Goal: Task Accomplishment & Management: Manage account settings

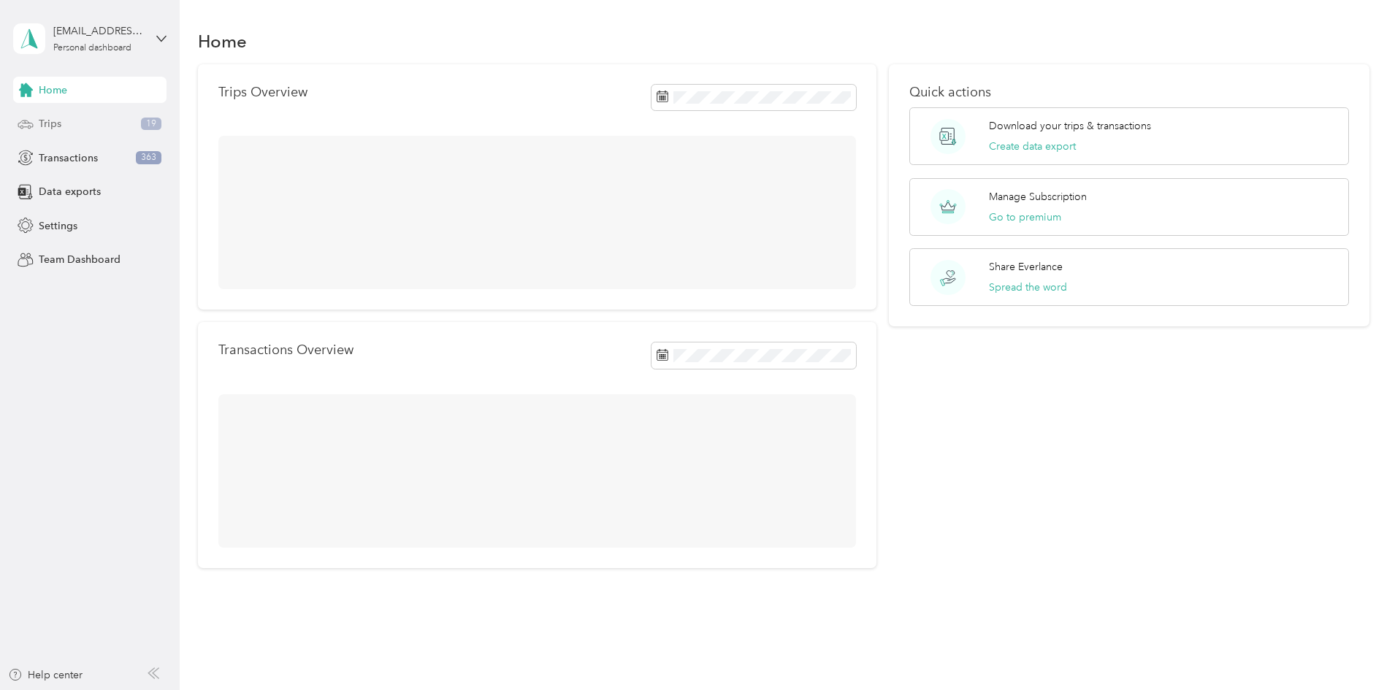
click at [48, 124] on span "Trips" at bounding box center [50, 123] width 23 height 15
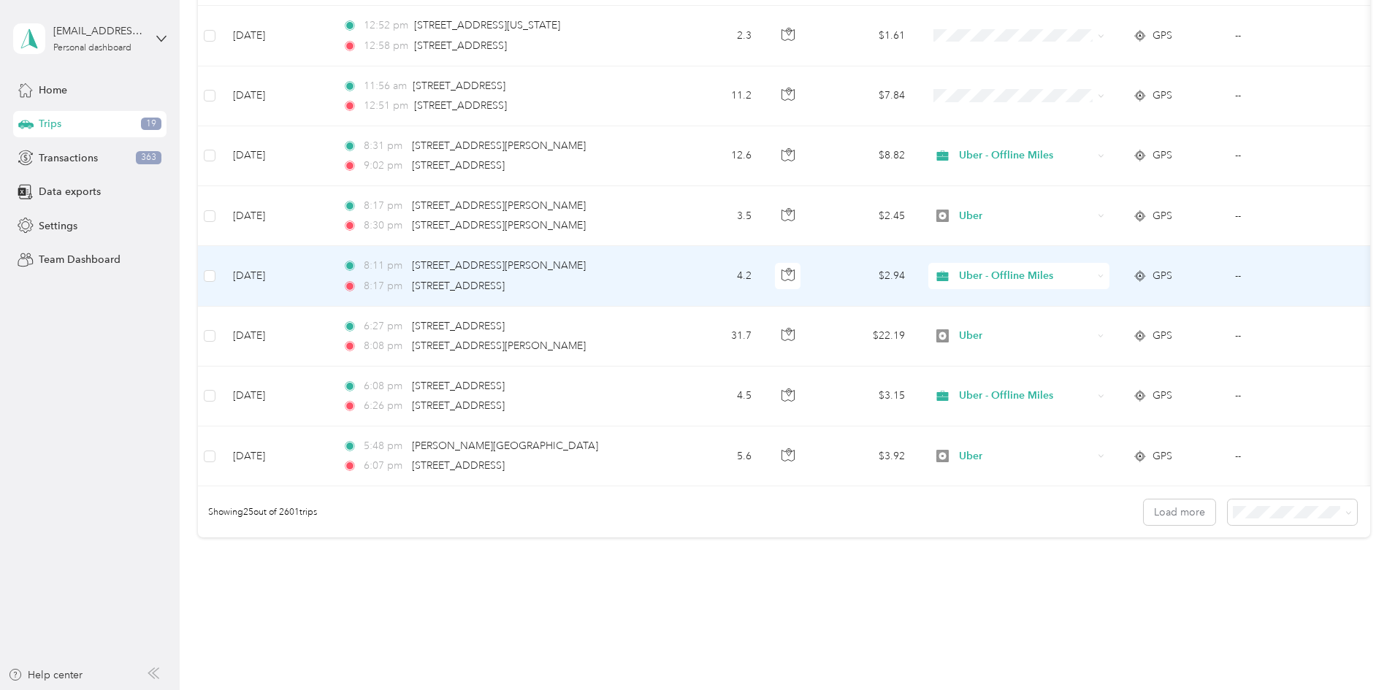
scroll to position [1200, 0]
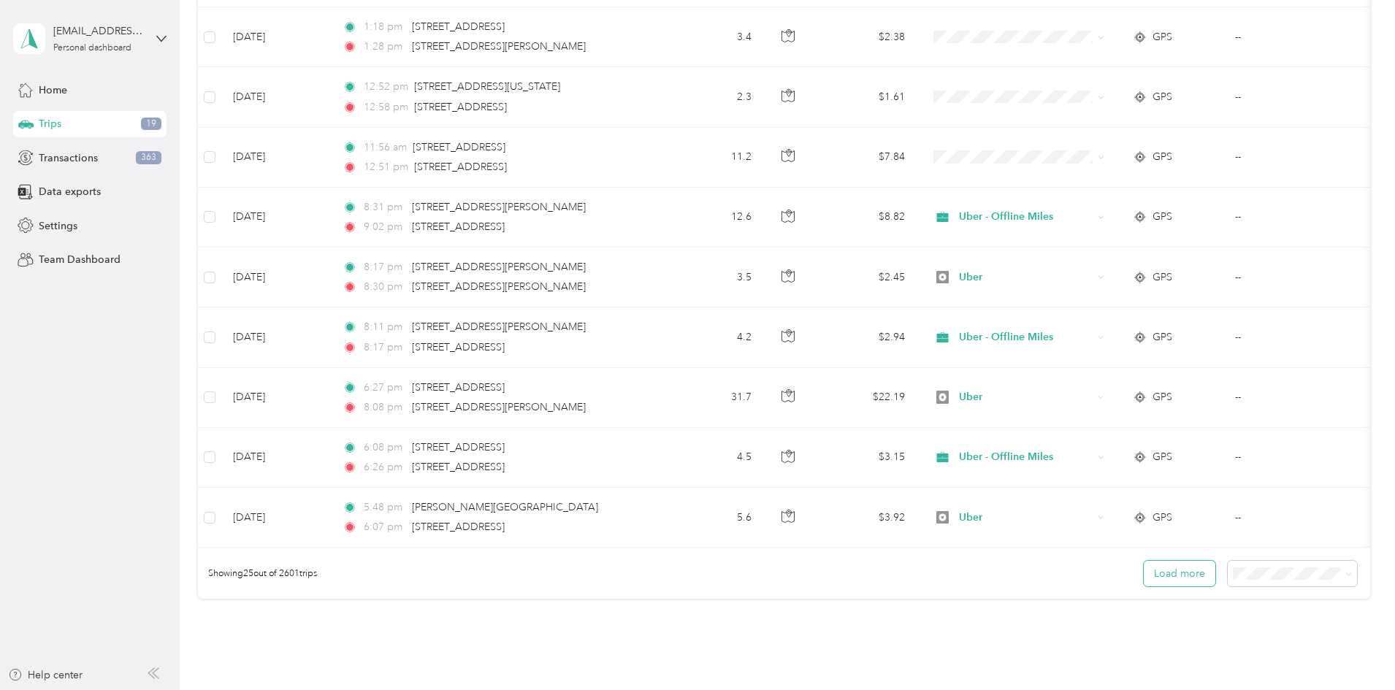
click at [1144, 581] on button "Load more" at bounding box center [1180, 574] width 72 height 26
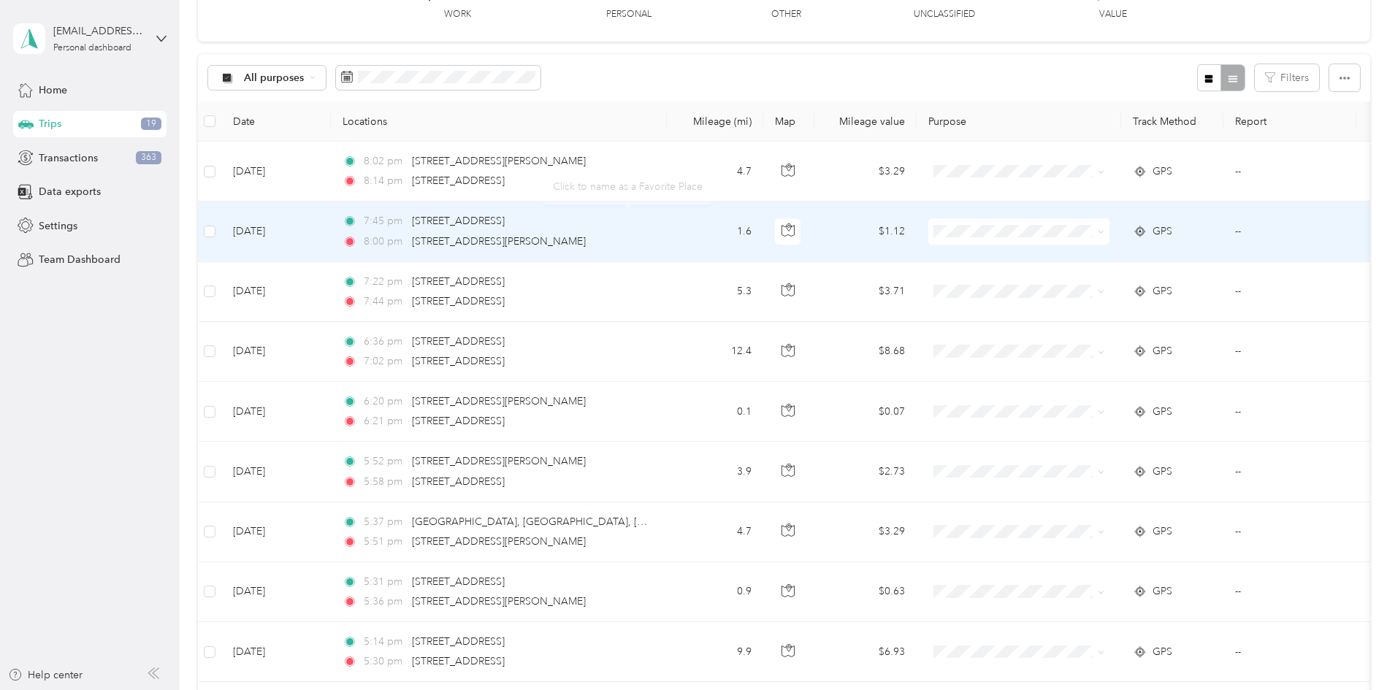
scroll to position [0, 0]
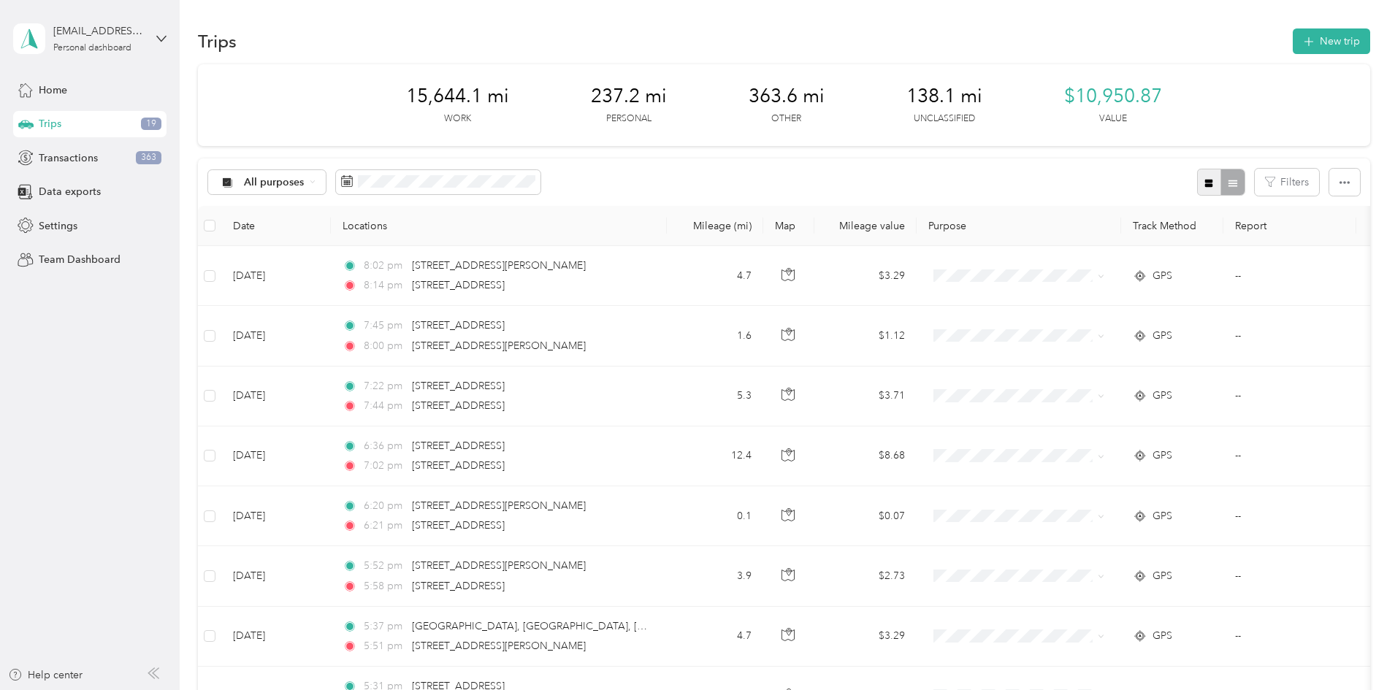
click at [1197, 173] on button "button" at bounding box center [1209, 182] width 25 height 27
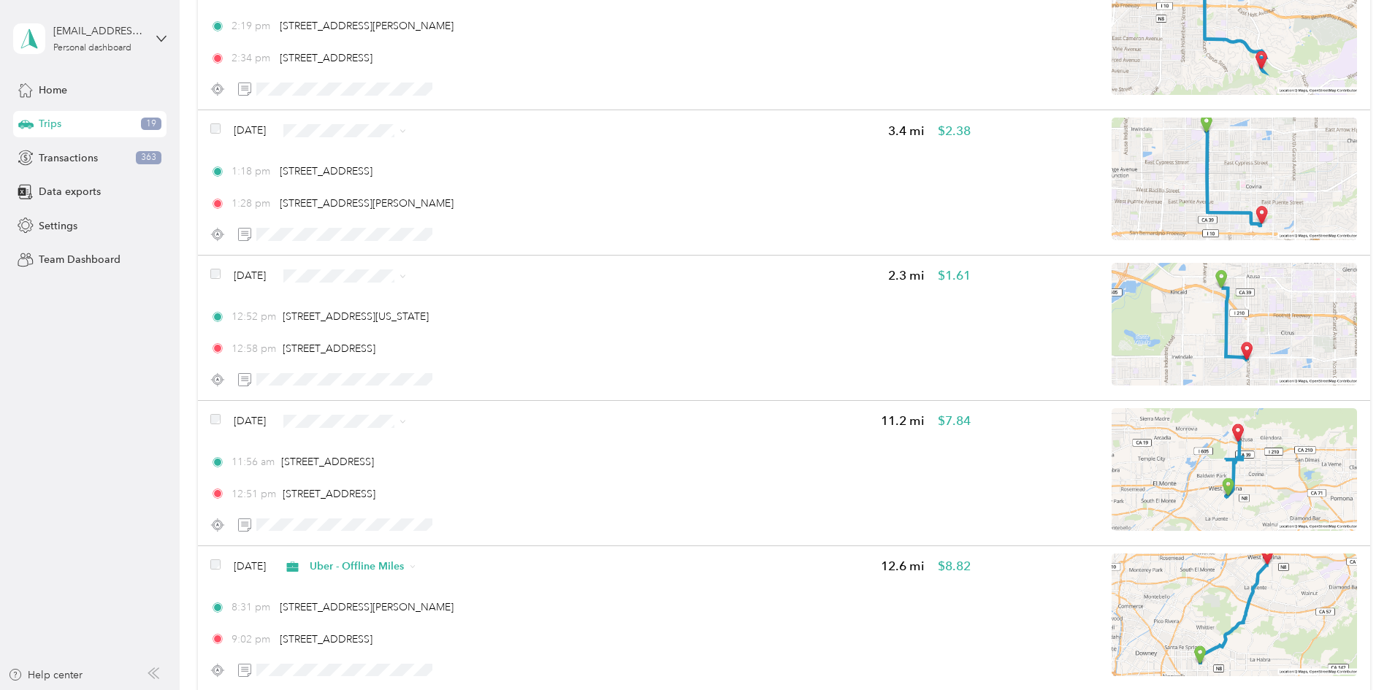
scroll to position [2434, 0]
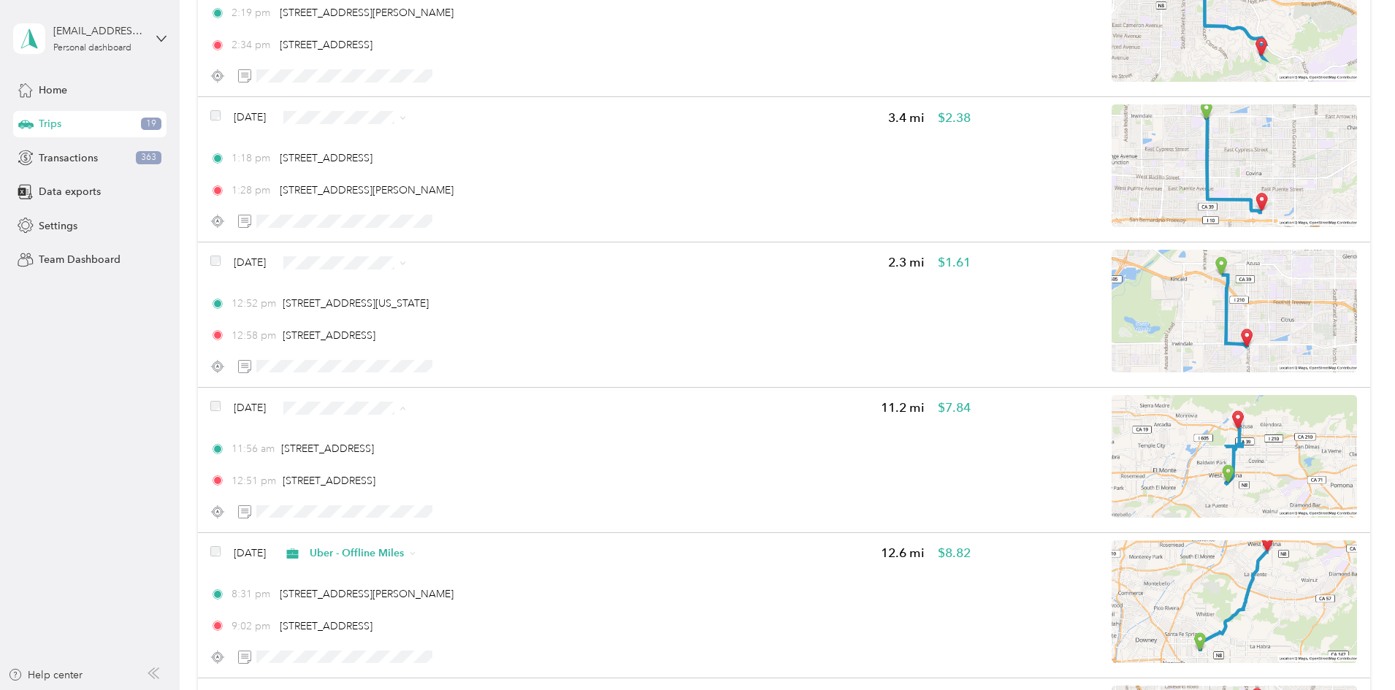
click at [459, 514] on li "Uber" at bounding box center [476, 512] width 141 height 26
click at [516, 343] on li "Uber - Offline Miles" at bounding box center [476, 341] width 141 height 26
click at [500, 344] on li "Uber - Offline Miles" at bounding box center [476, 341] width 141 height 26
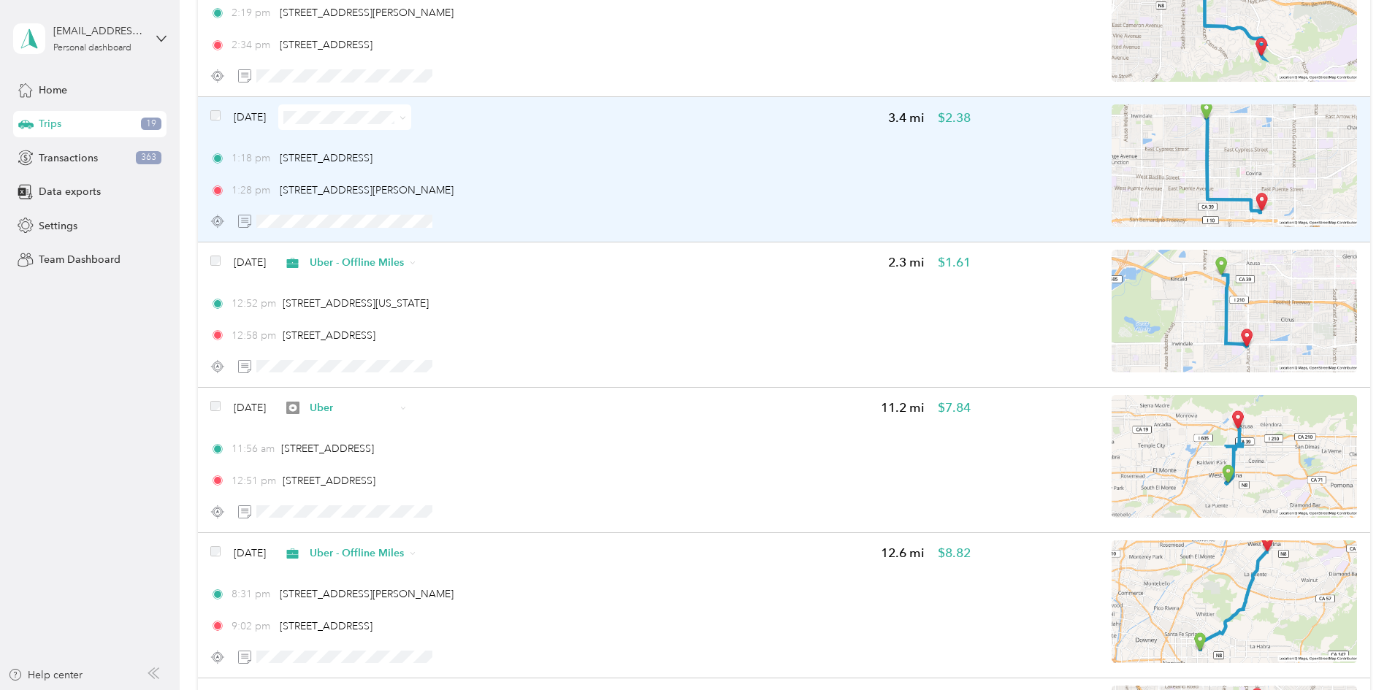
click at [1163, 137] on img at bounding box center [1234, 165] width 245 height 123
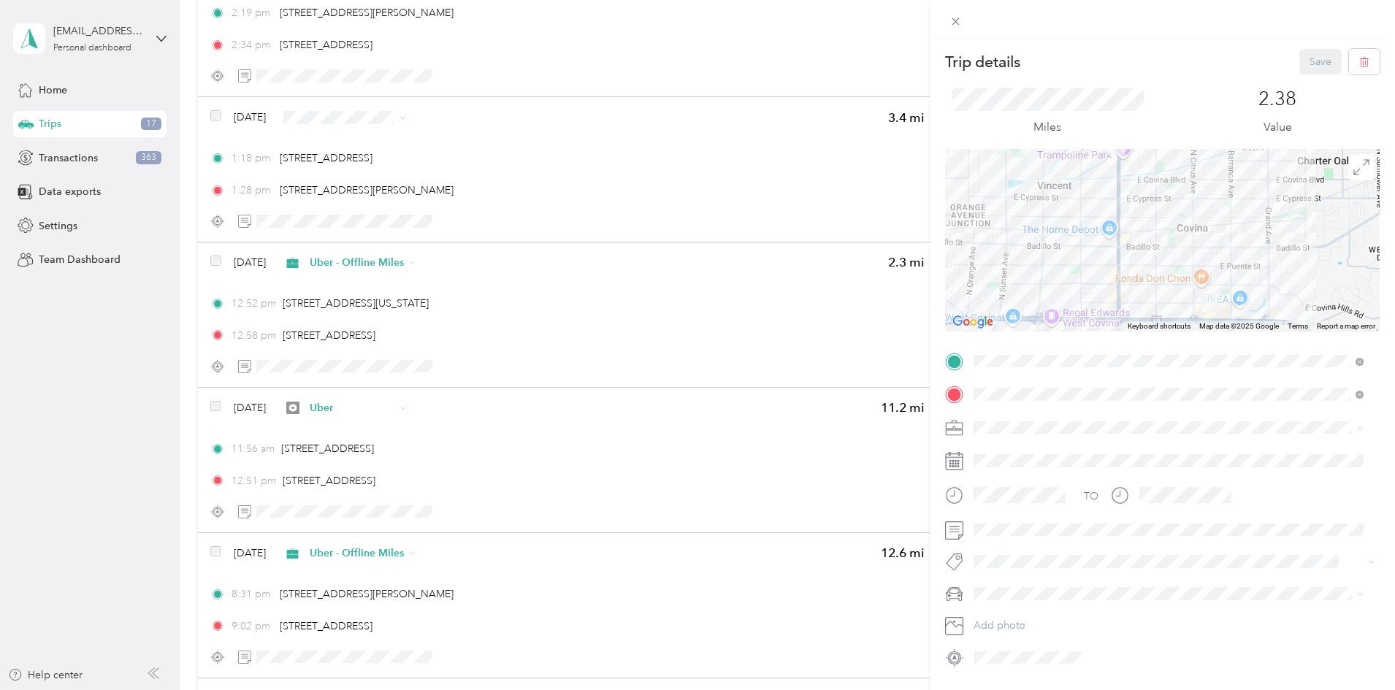
click at [175, 268] on div "Trip details Save This trip cannot be edited because it is either under review,…" at bounding box center [697, 345] width 1395 height 690
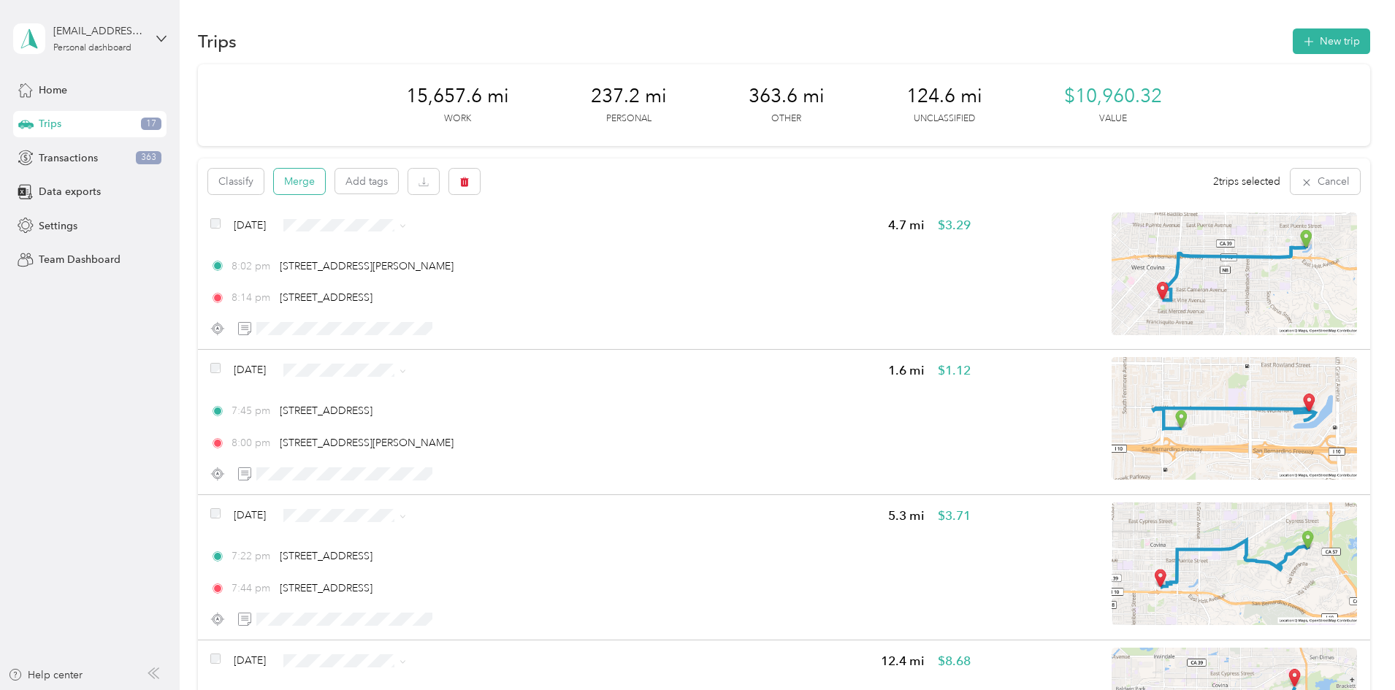
click at [325, 182] on button "Merge" at bounding box center [299, 182] width 51 height 26
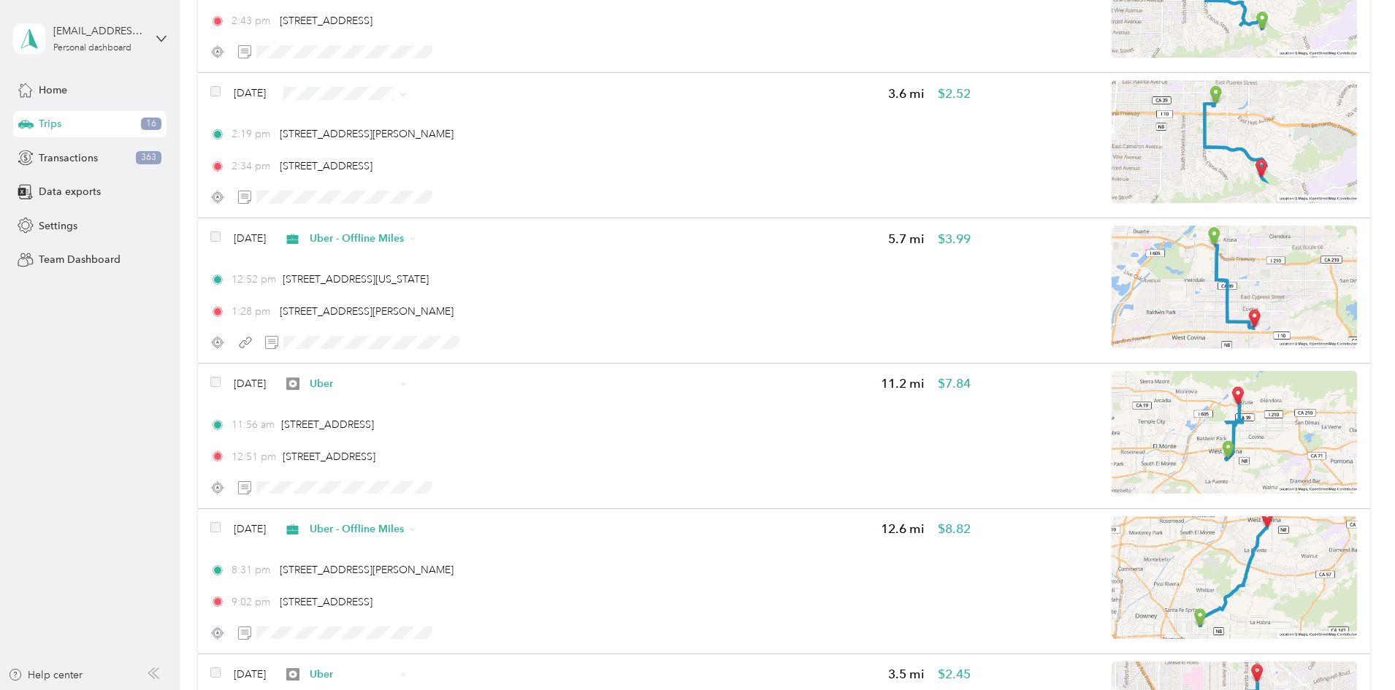
scroll to position [2191, 0]
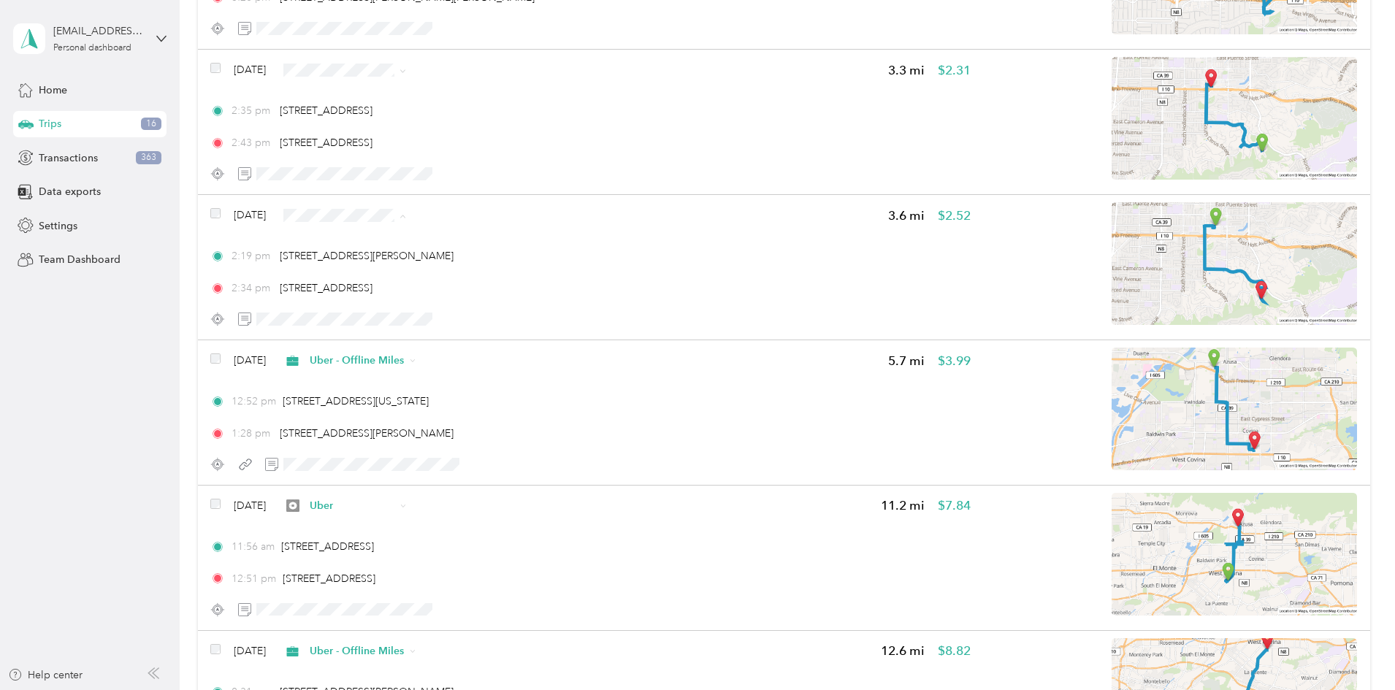
click at [483, 317] on span "Uber" at bounding box center [489, 318] width 94 height 15
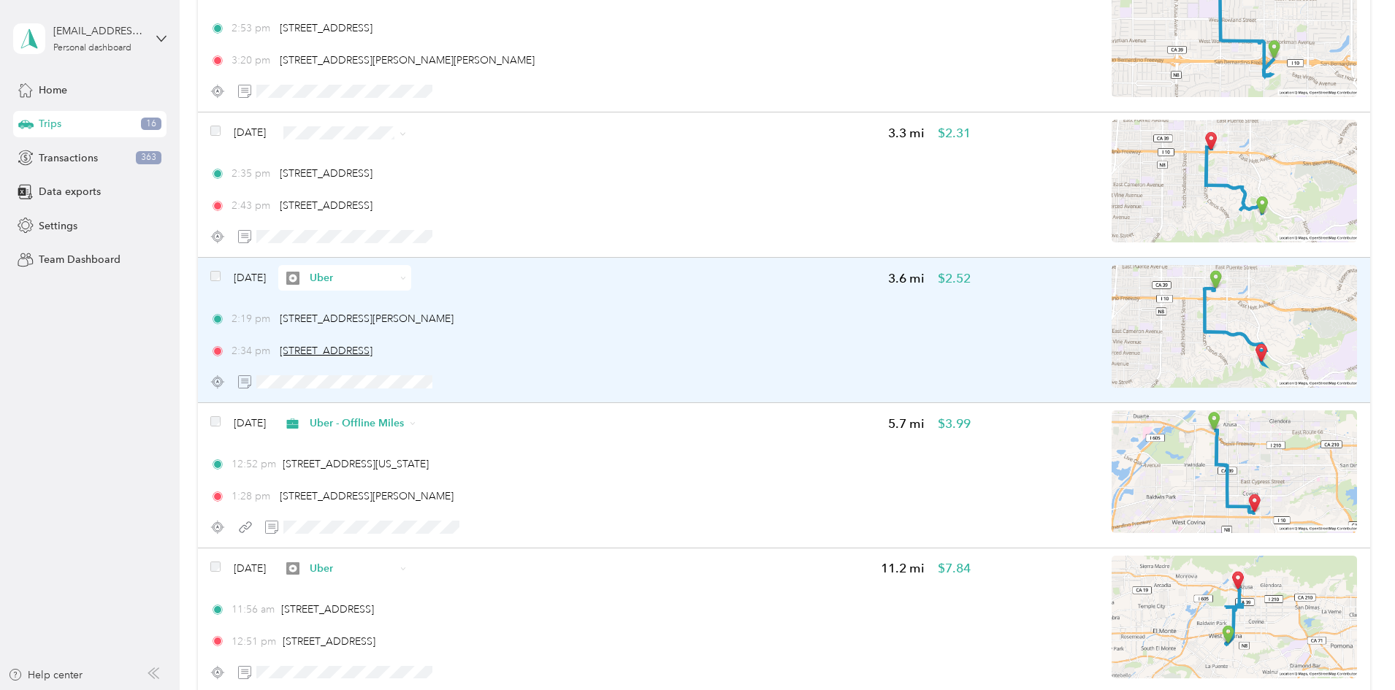
scroll to position [2069, 0]
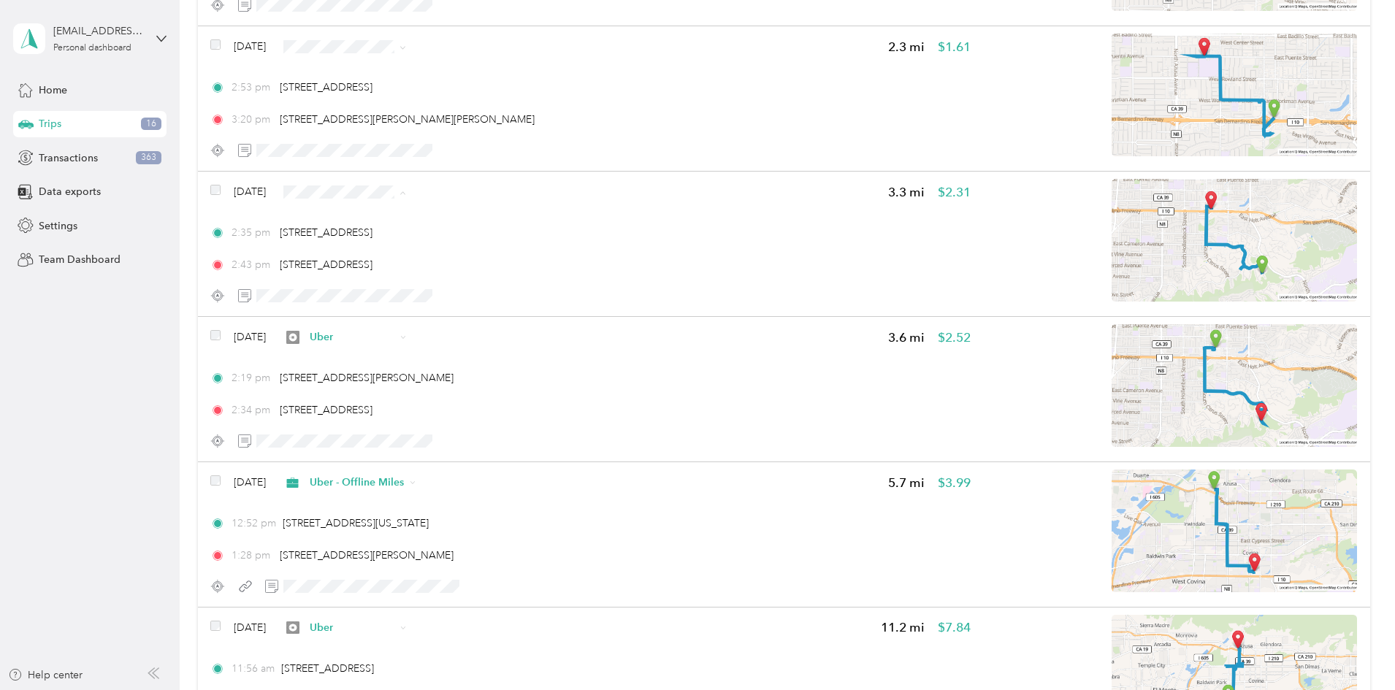
click at [521, 269] on span "Uber - Offline Miles" at bounding box center [489, 269] width 94 height 15
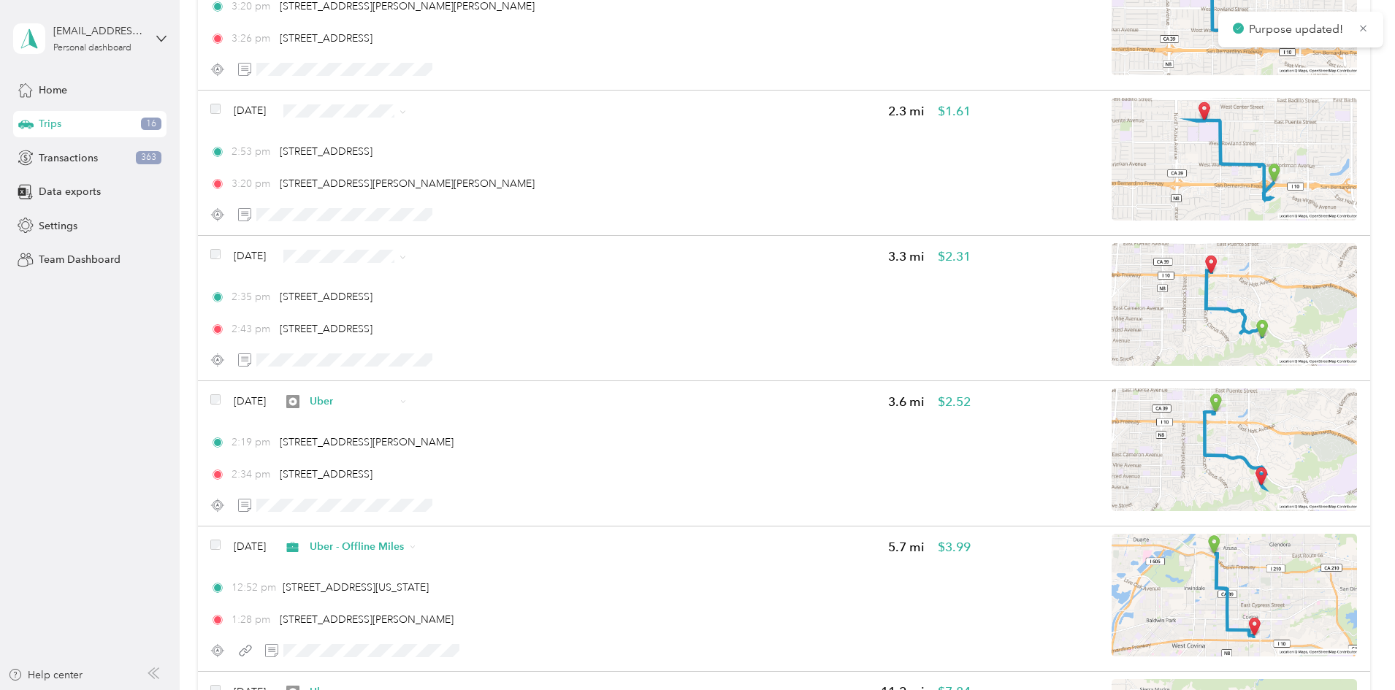
scroll to position [1948, 0]
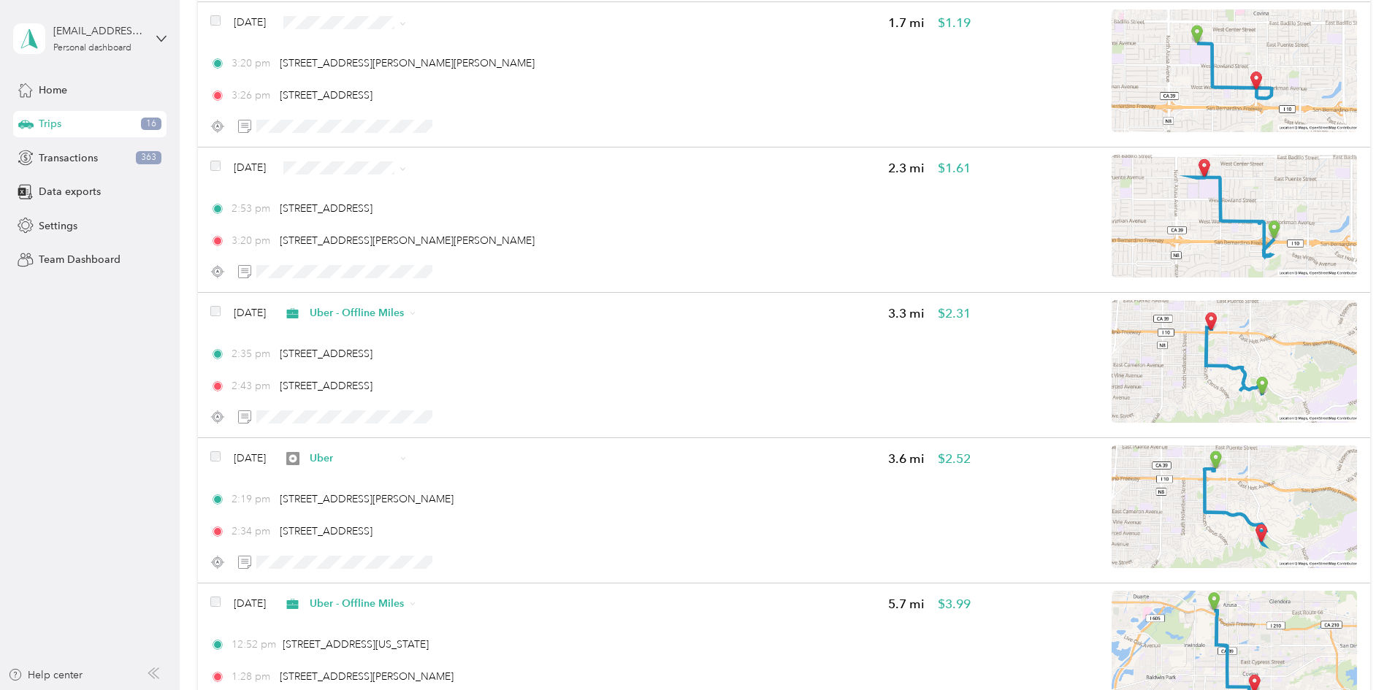
click at [476, 273] on li "Uber" at bounding box center [476, 271] width 141 height 26
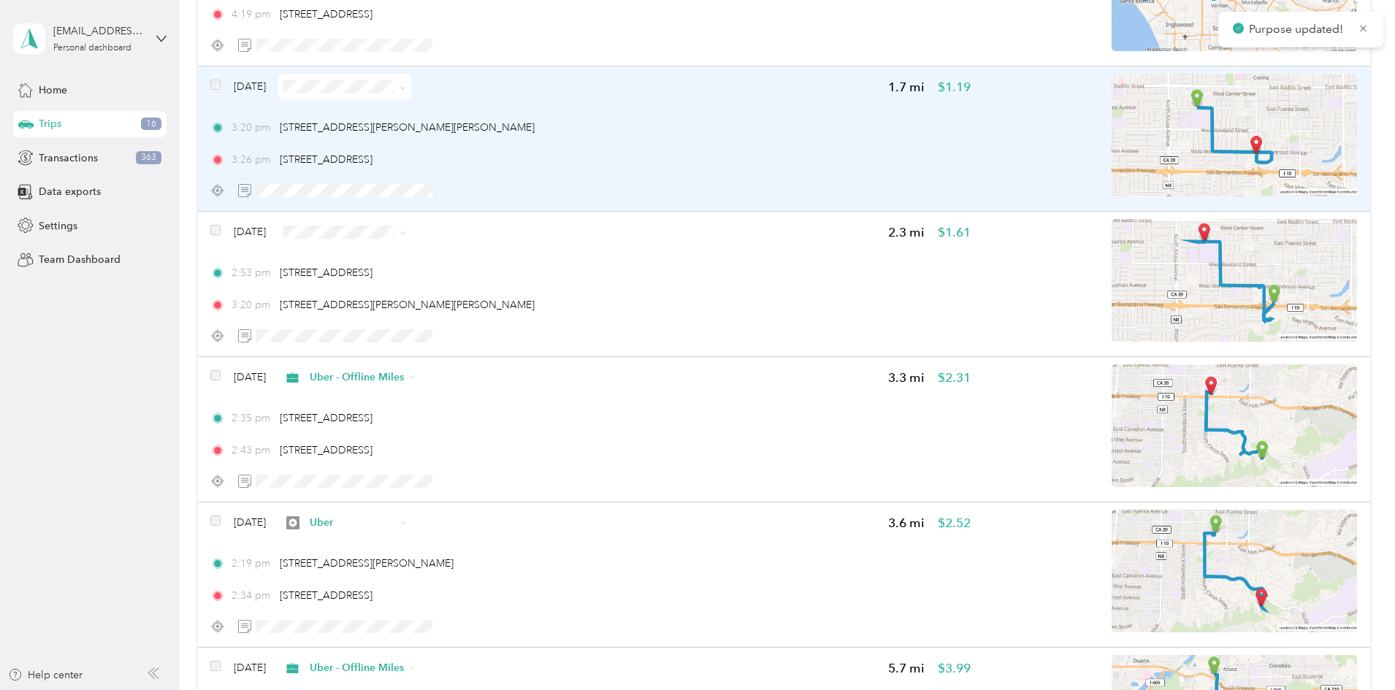
scroll to position [1826, 0]
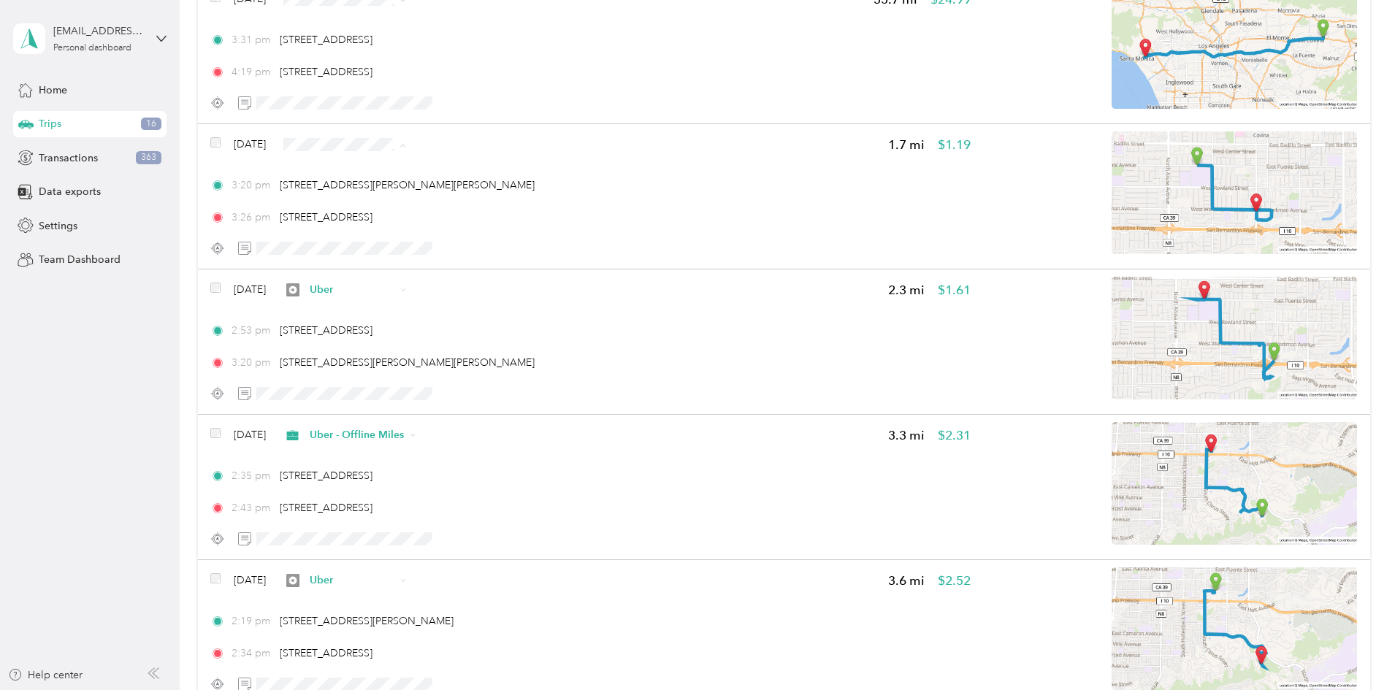
click at [476, 222] on span "Uber - Offline Miles" at bounding box center [489, 222] width 94 height 15
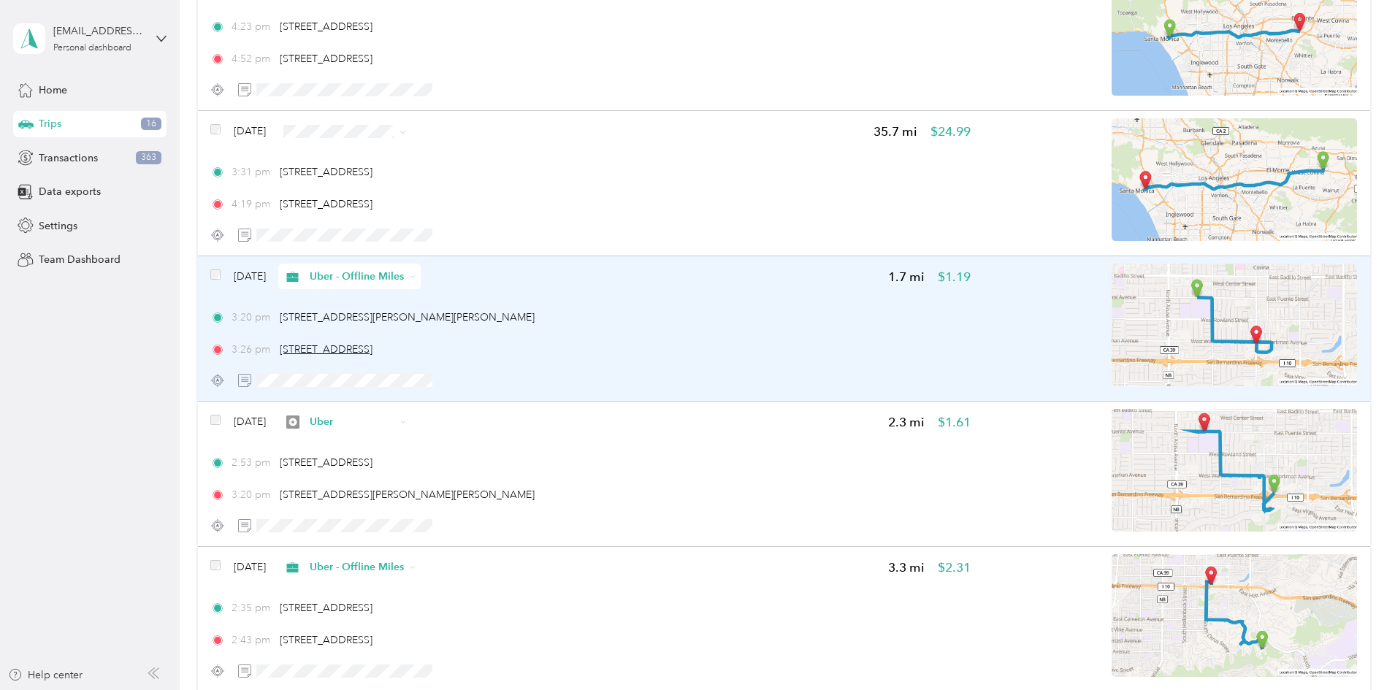
scroll to position [1583, 0]
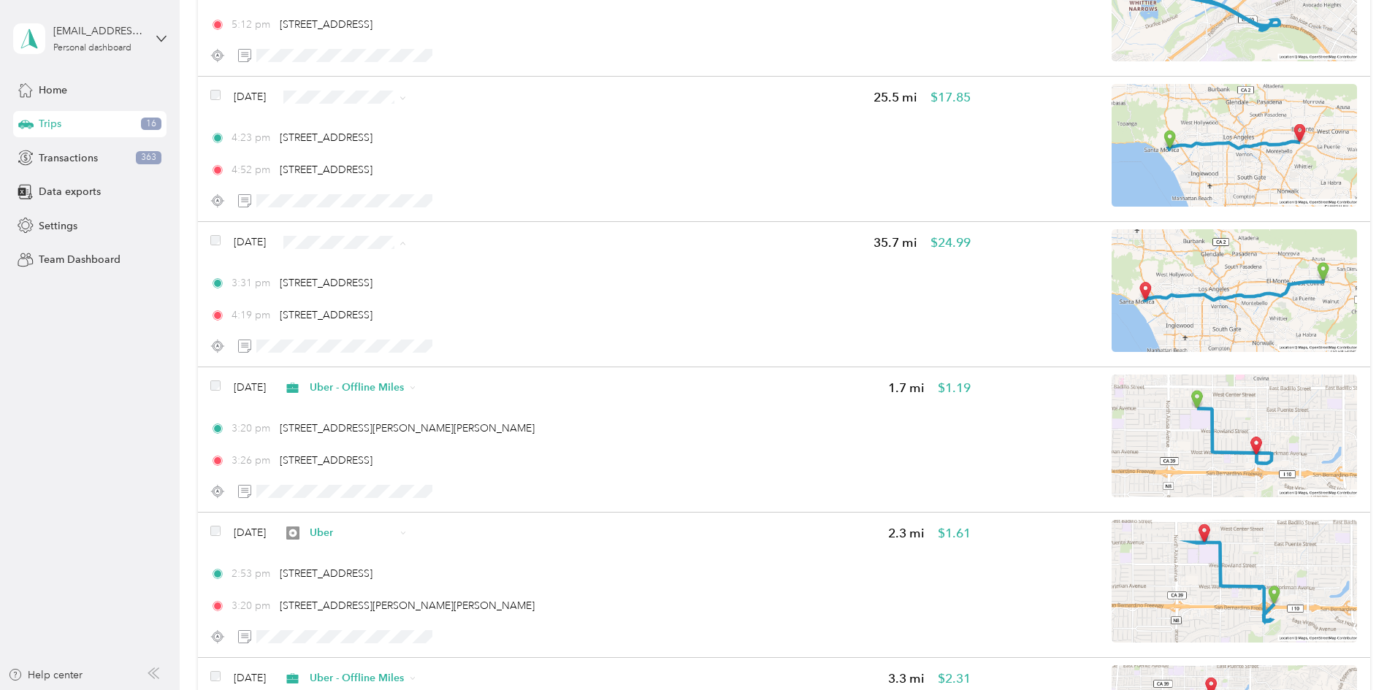
click at [462, 349] on li "Uber" at bounding box center [476, 346] width 141 height 26
click at [492, 179] on li "Uber - Offline Miles" at bounding box center [476, 175] width 141 height 26
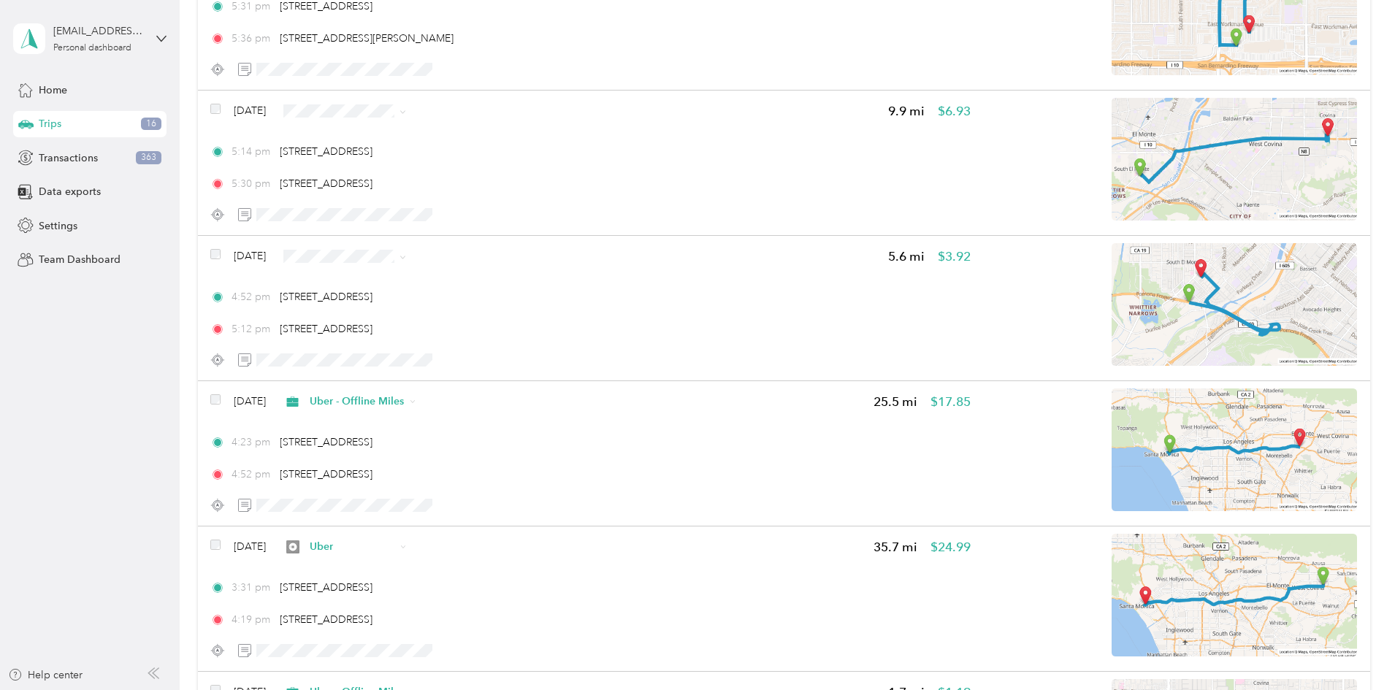
scroll to position [1217, 0]
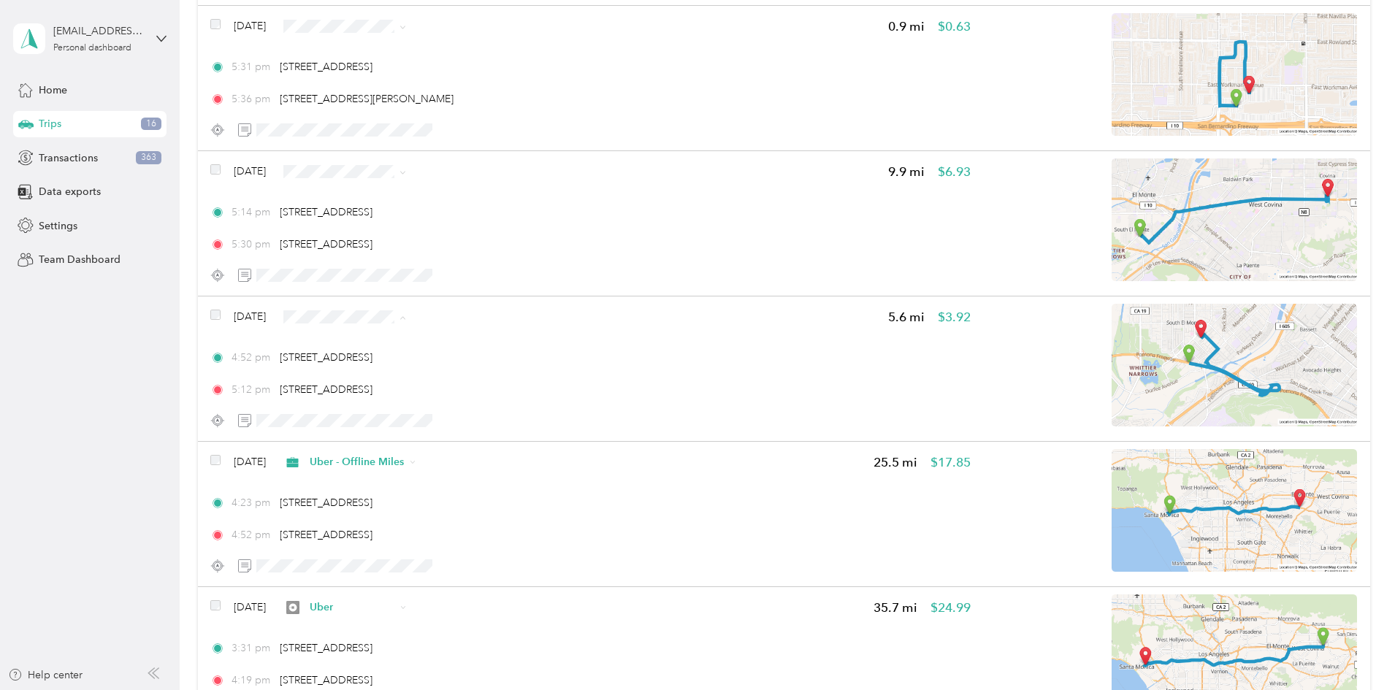
click at [462, 425] on li "Uber" at bounding box center [476, 421] width 141 height 26
click at [490, 244] on span "Uber - Offline Miles" at bounding box center [489, 249] width 94 height 15
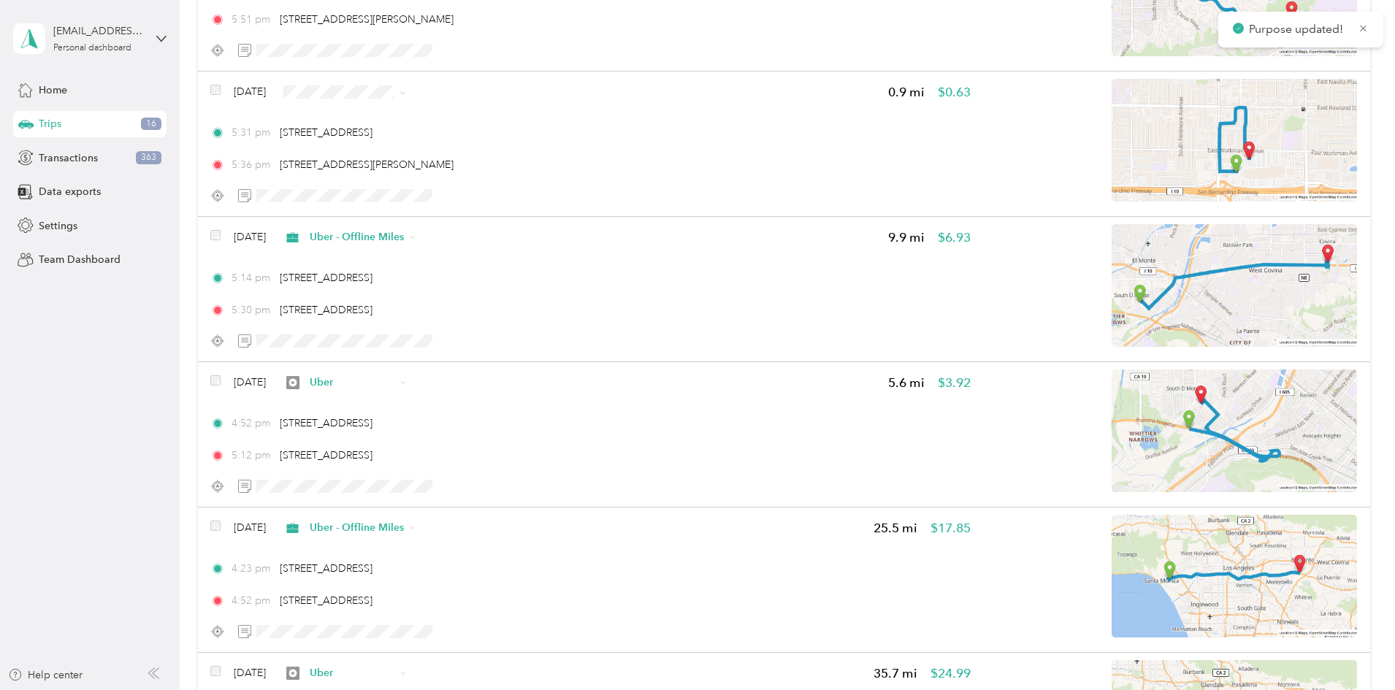
scroll to position [1096, 0]
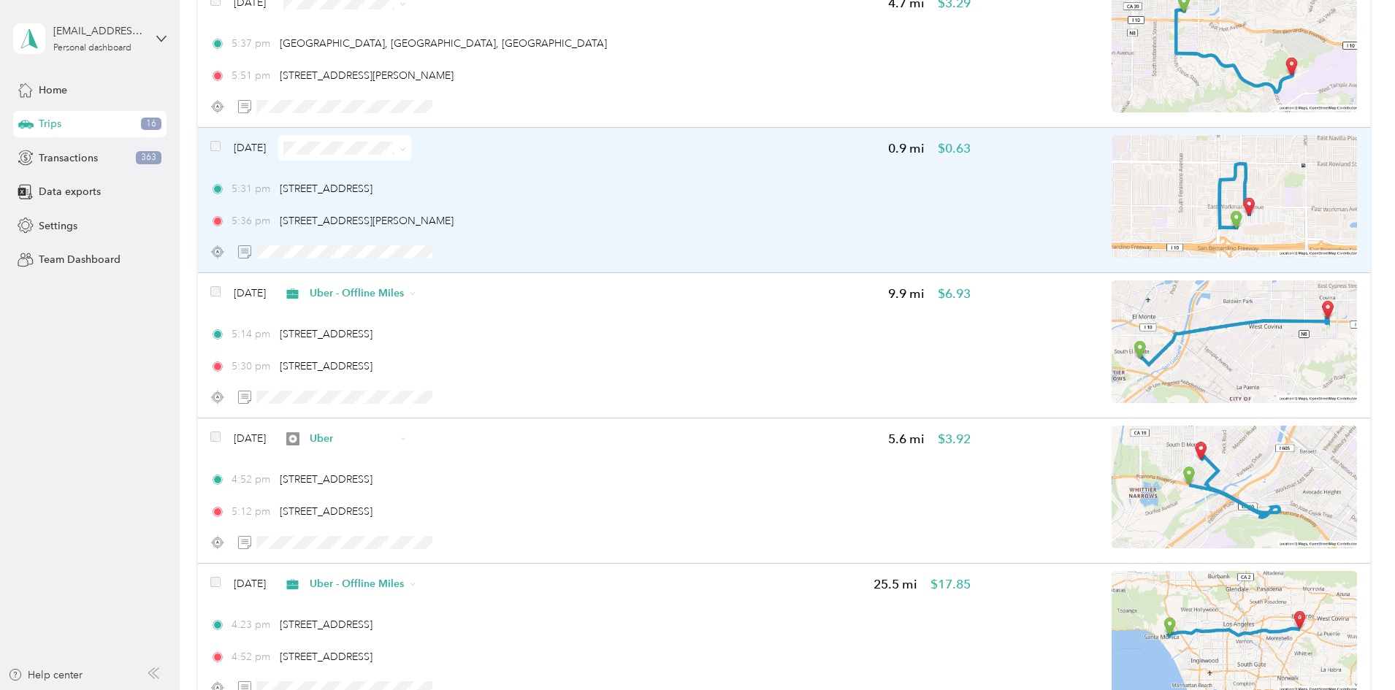
click at [1140, 188] on img at bounding box center [1234, 196] width 245 height 123
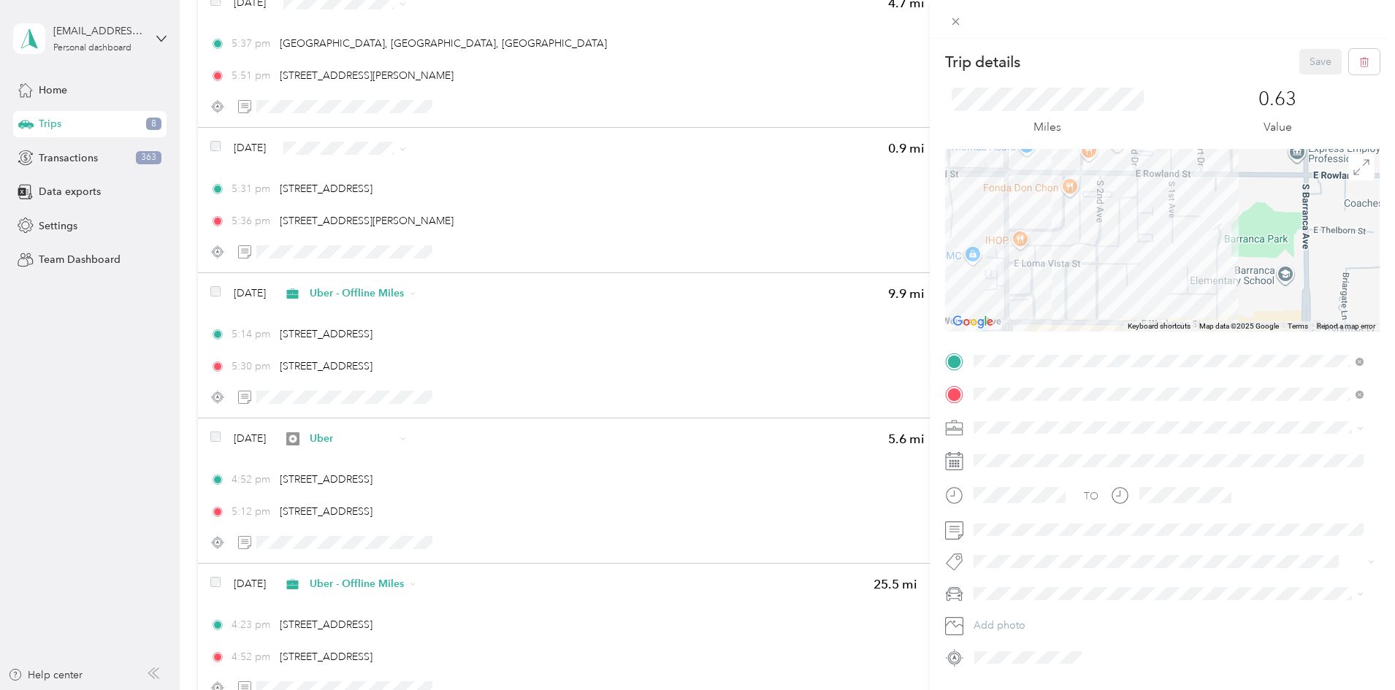
drag, startPoint x: 1161, startPoint y: 207, endPoint x: 1080, endPoint y: 282, distance: 109.6
click at [1081, 283] on div at bounding box center [1162, 240] width 435 height 183
click at [245, 315] on div "Trip details Save This trip cannot be edited because it is either under review,…" at bounding box center [697, 345] width 1395 height 690
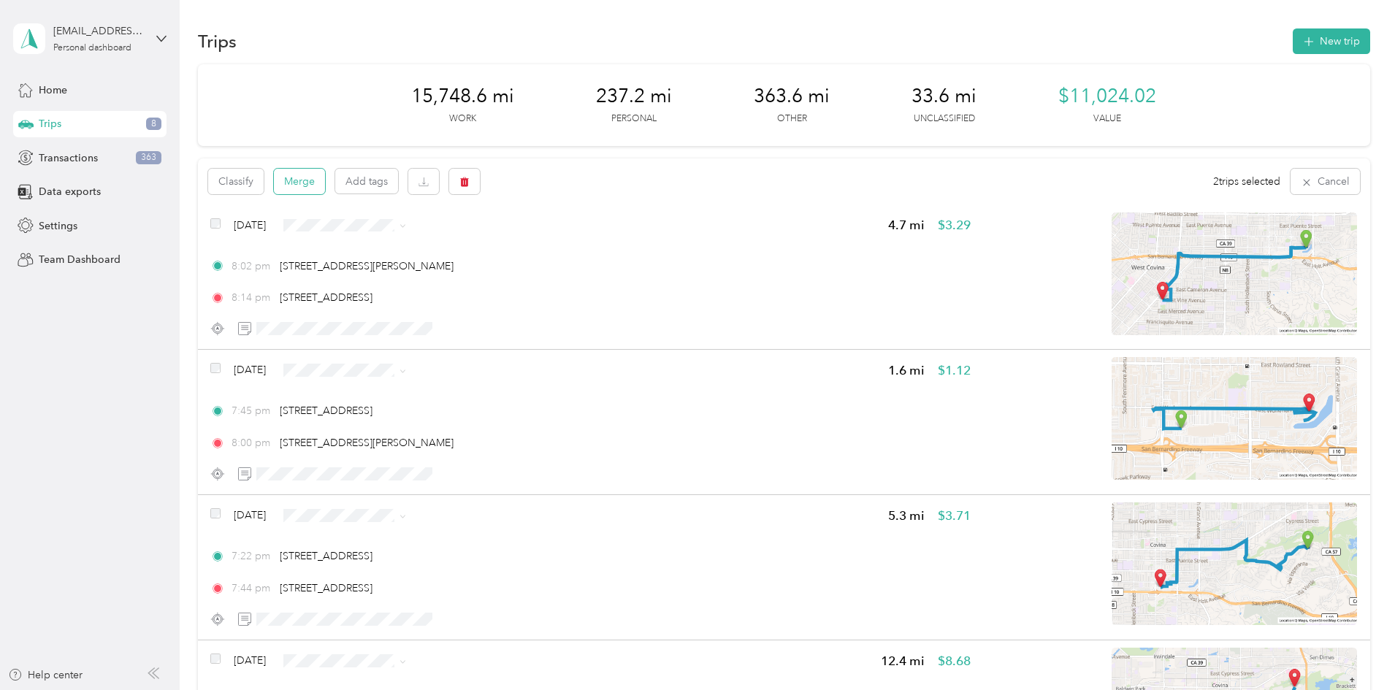
click at [325, 179] on button "Merge" at bounding box center [299, 182] width 51 height 26
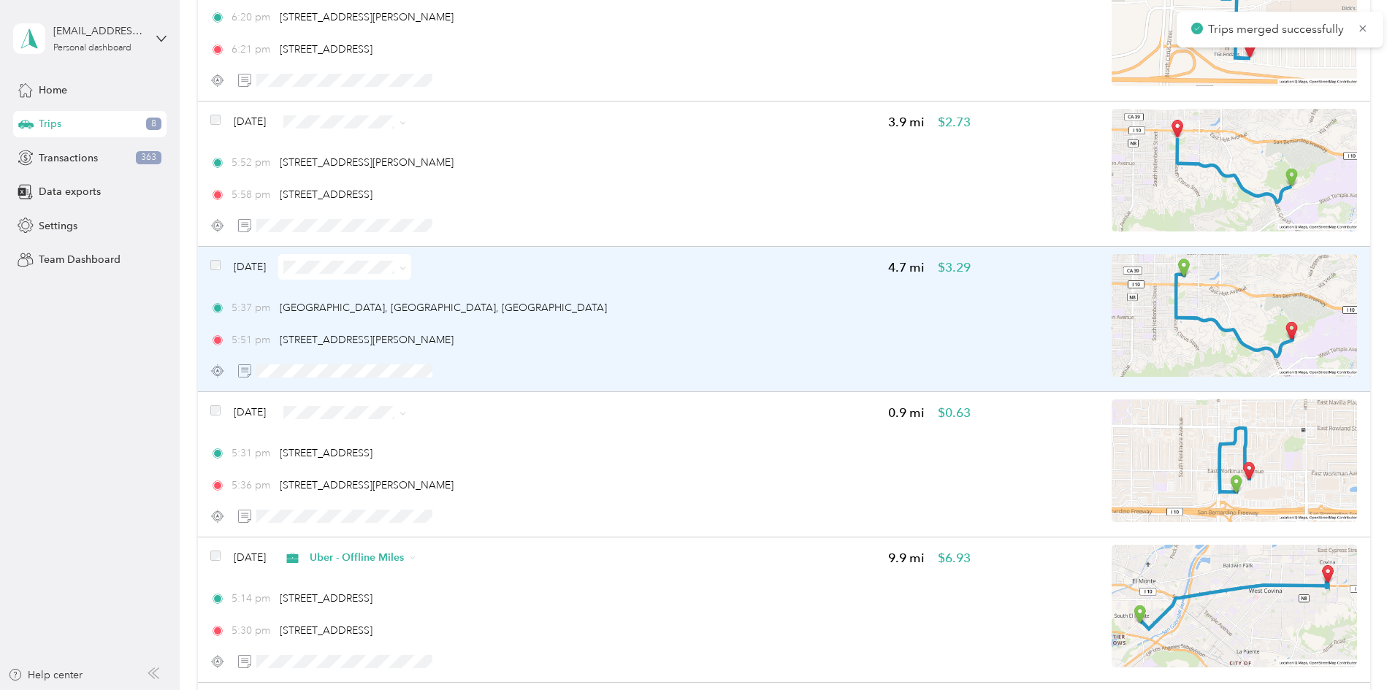
scroll to position [852, 0]
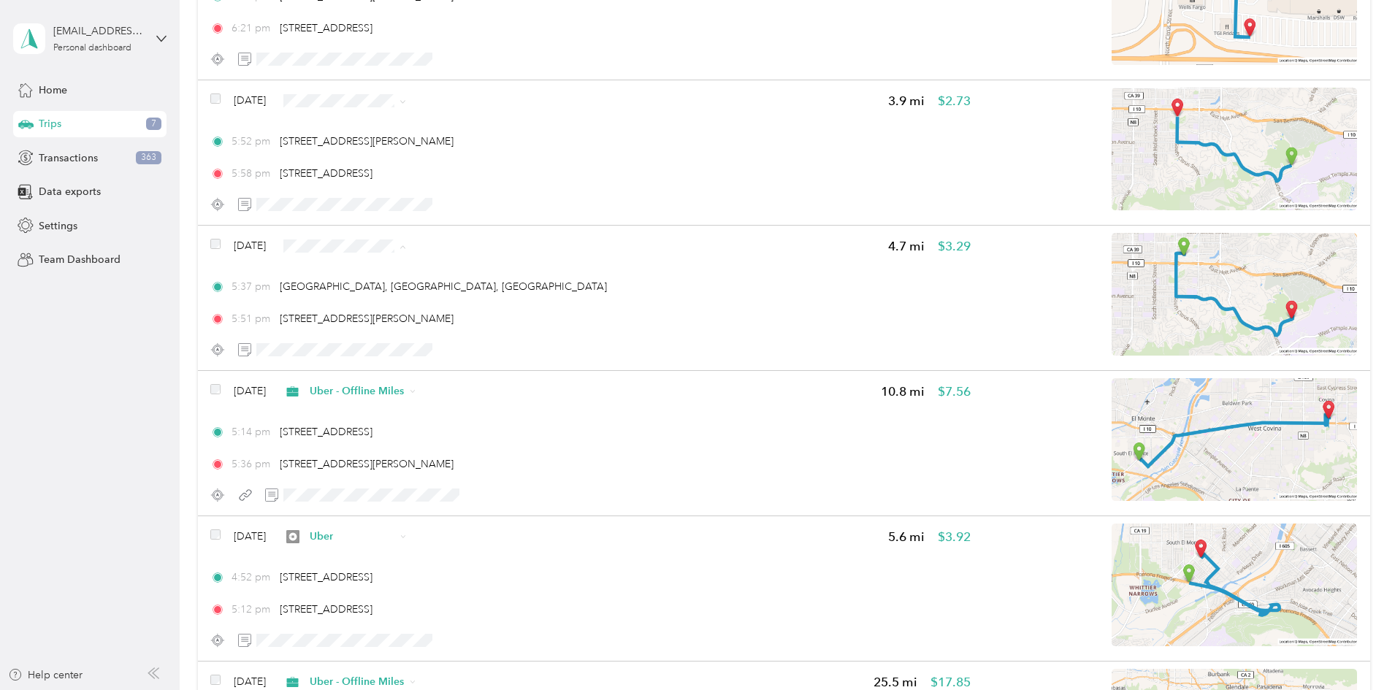
click at [487, 348] on span "Uber" at bounding box center [489, 349] width 94 height 15
click at [508, 179] on span "Uber - Offline Miles" at bounding box center [489, 178] width 94 height 15
click at [516, 177] on span "Uber - Offline Miles" at bounding box center [489, 178] width 94 height 15
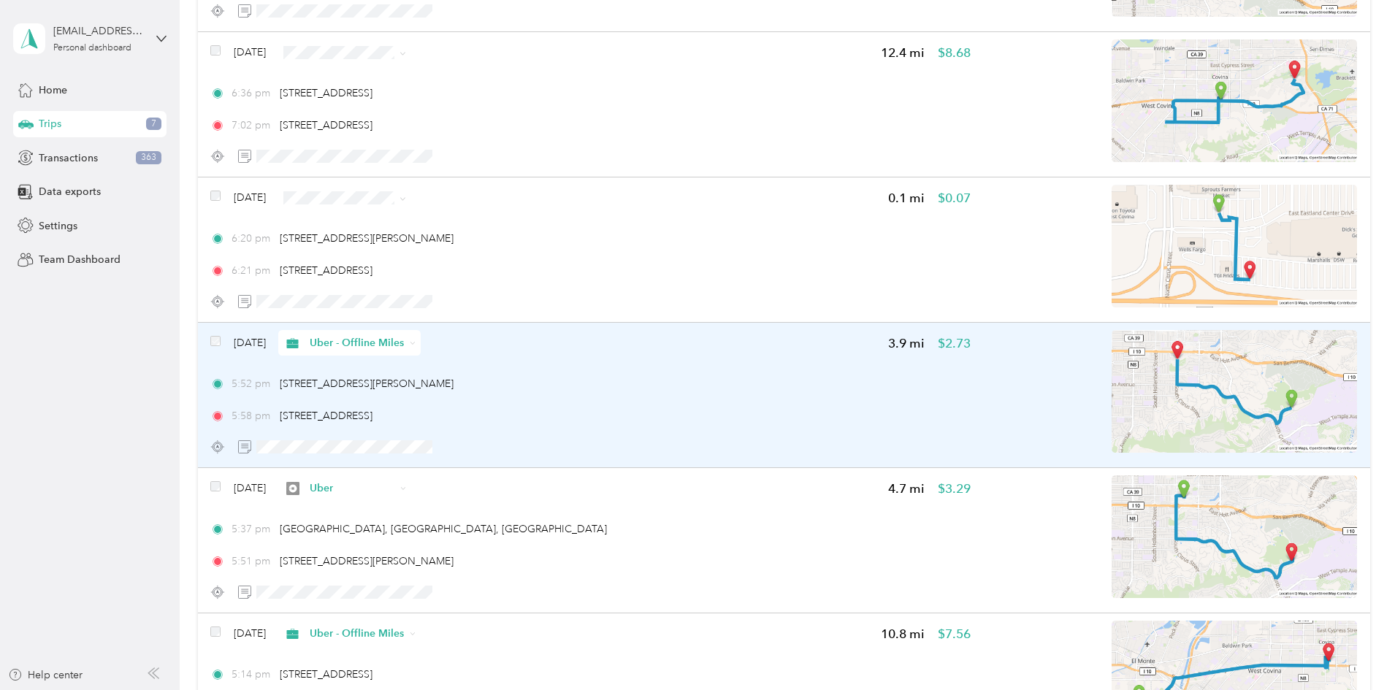
scroll to position [607, 0]
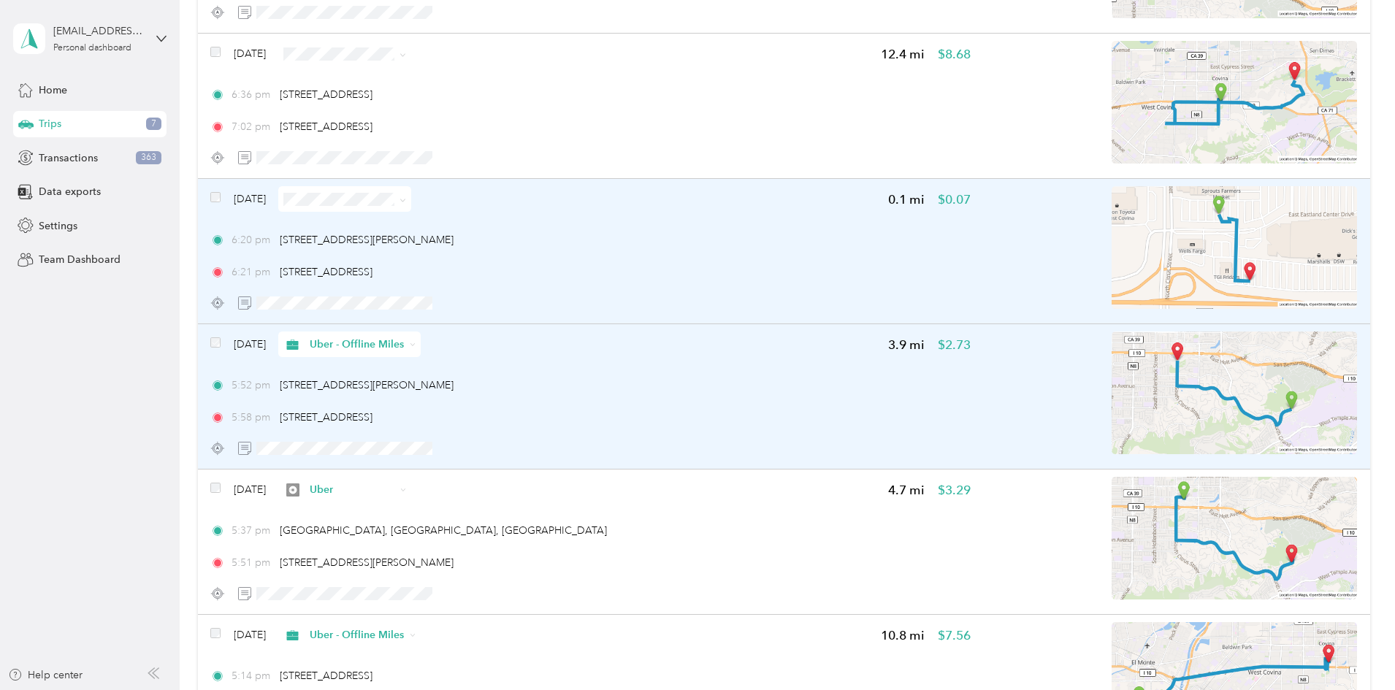
click at [320, 195] on div "[DATE]" at bounding box center [310, 199] width 201 height 26
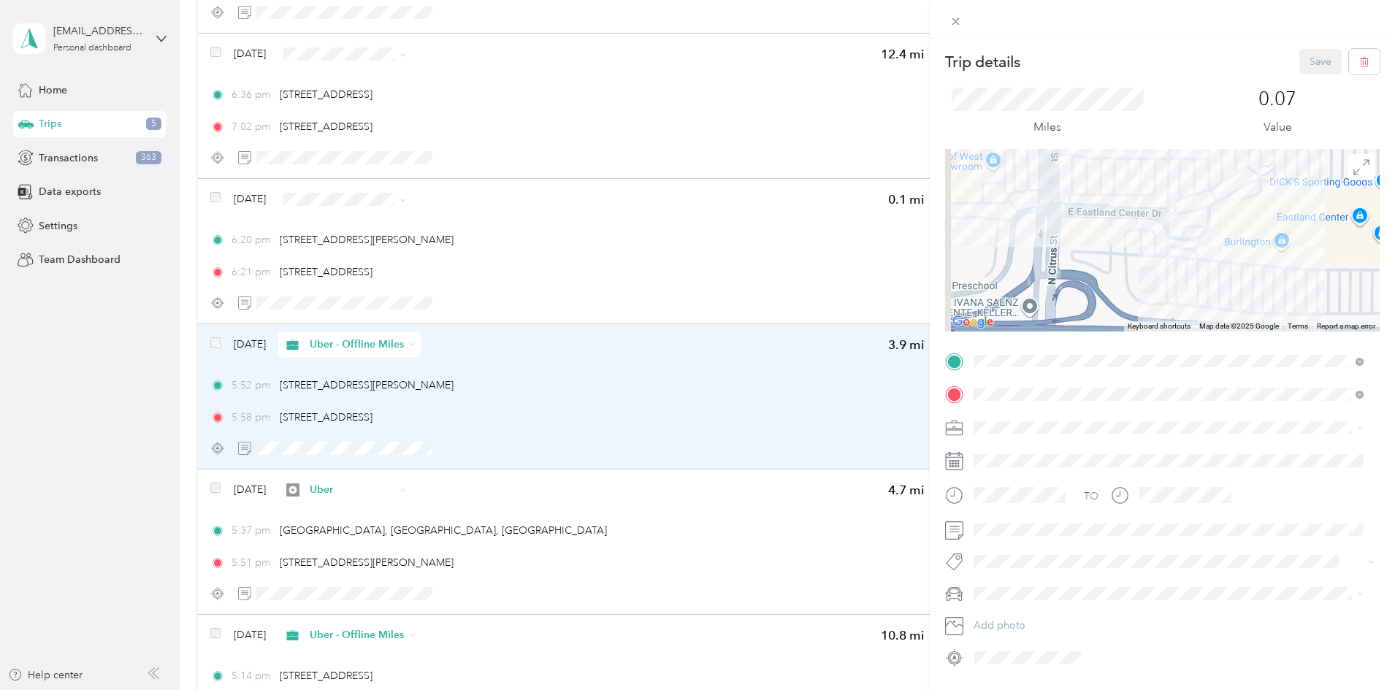
click at [314, 196] on div "Trip details Save This trip cannot be edited because it is either under review,…" at bounding box center [697, 345] width 1395 height 690
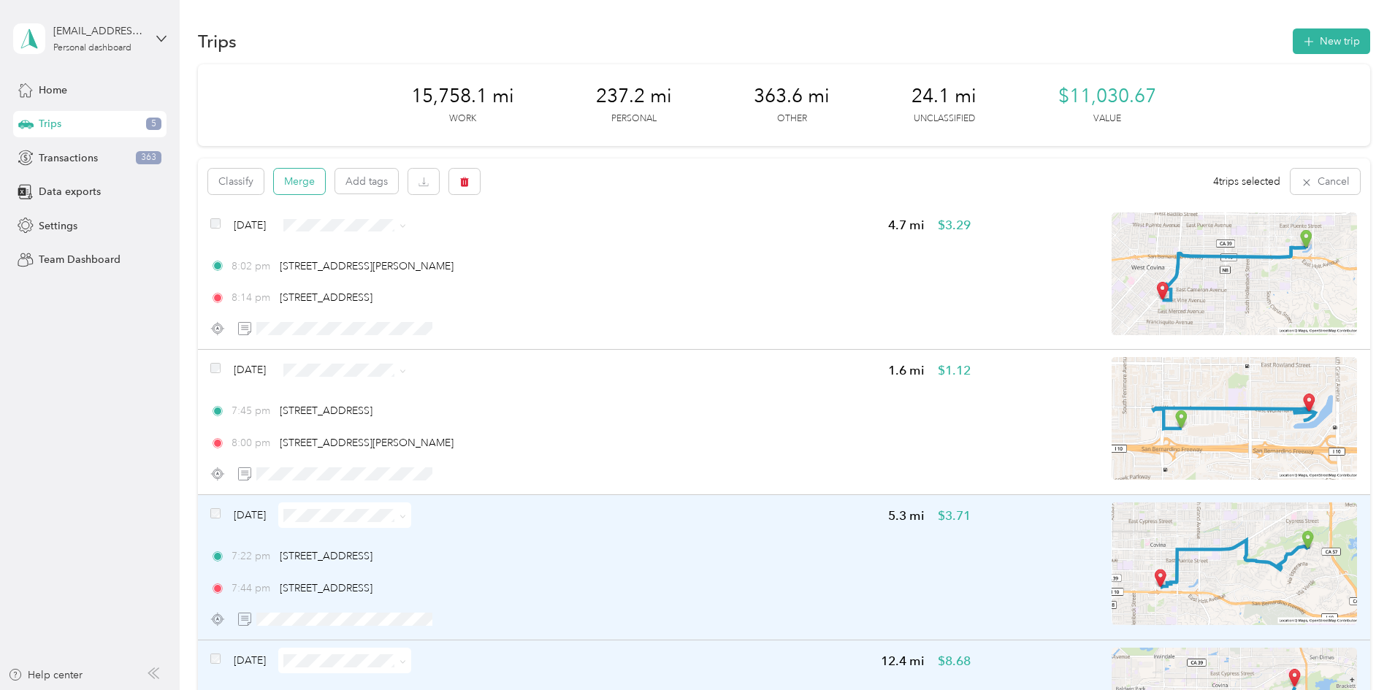
click at [325, 181] on button "Merge" at bounding box center [299, 182] width 51 height 26
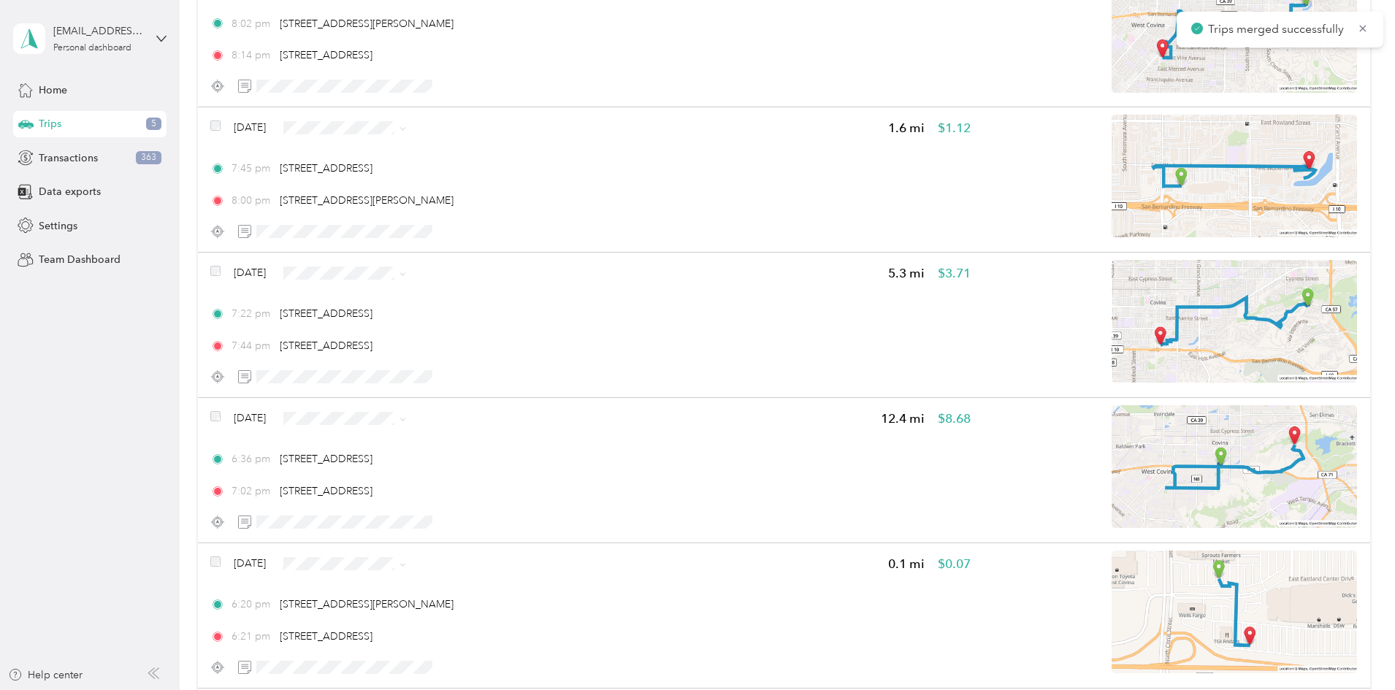
scroll to position [365, 0]
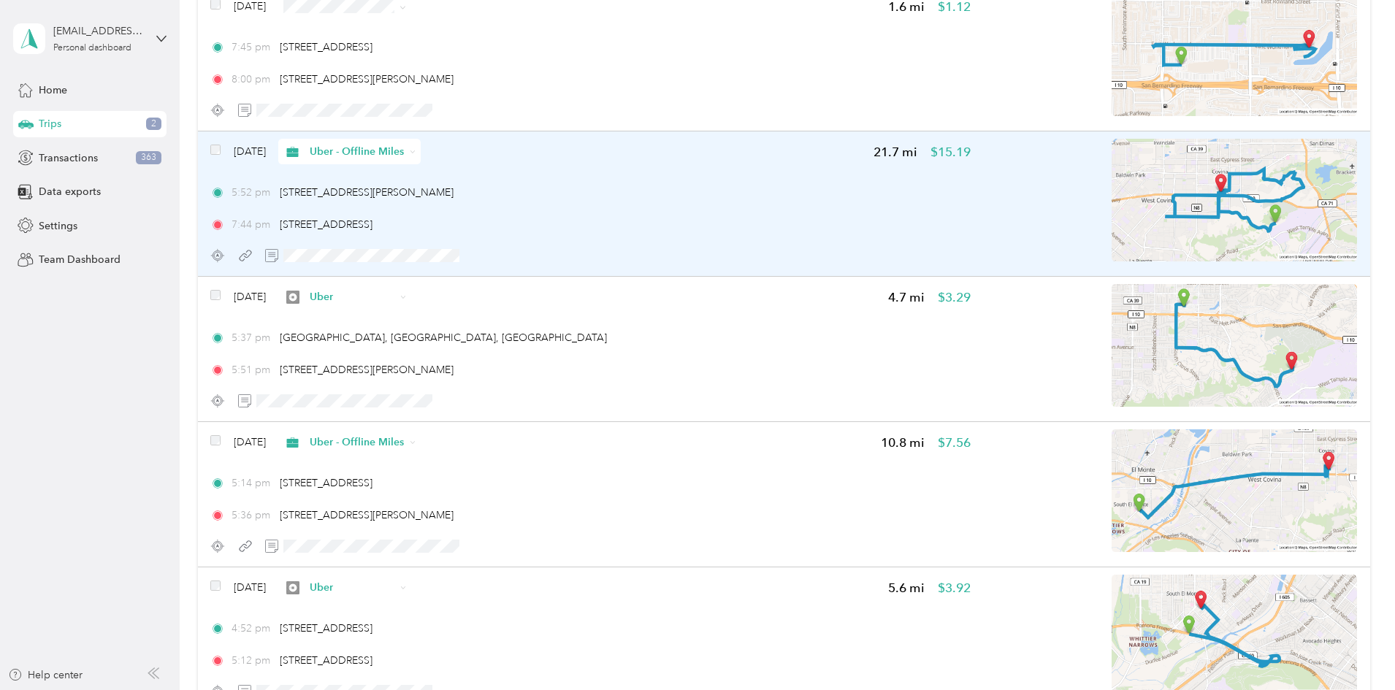
click at [1134, 199] on img at bounding box center [1234, 200] width 245 height 123
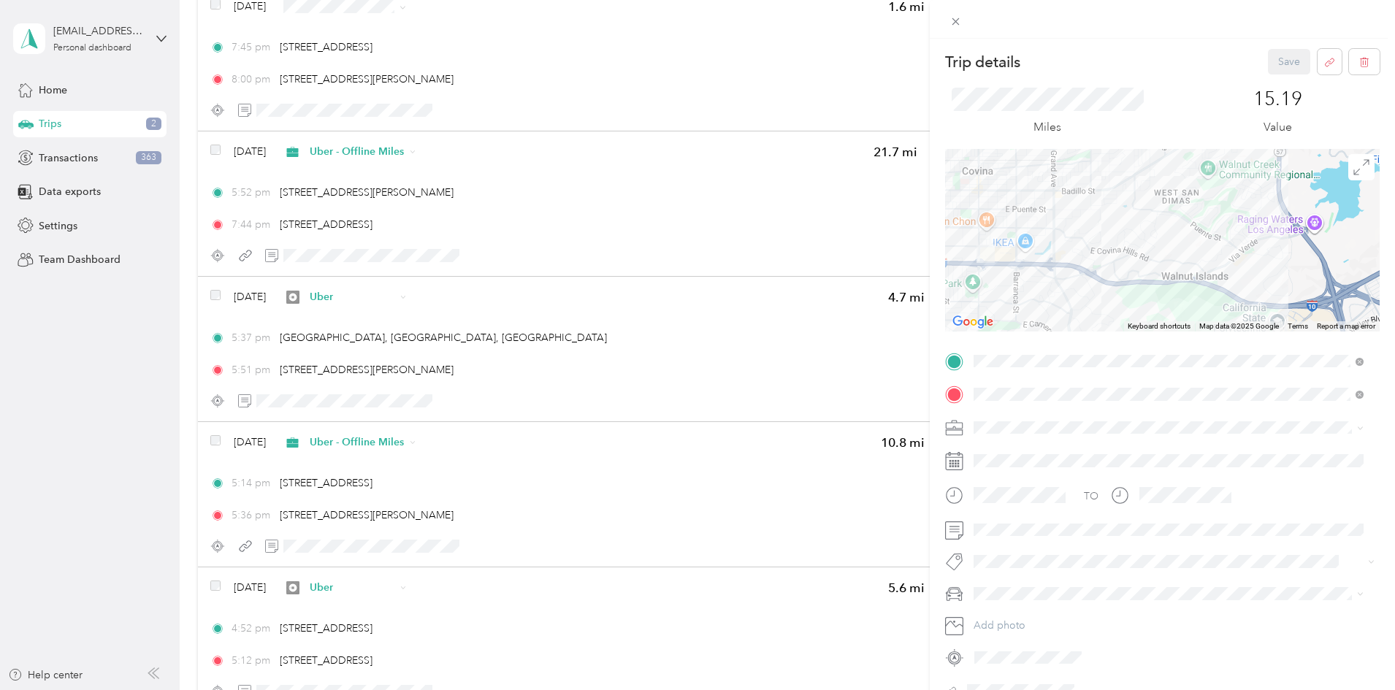
drag, startPoint x: 1266, startPoint y: 218, endPoint x: 1158, endPoint y: 268, distance: 119.0
click at [1158, 268] on div at bounding box center [1162, 240] width 435 height 183
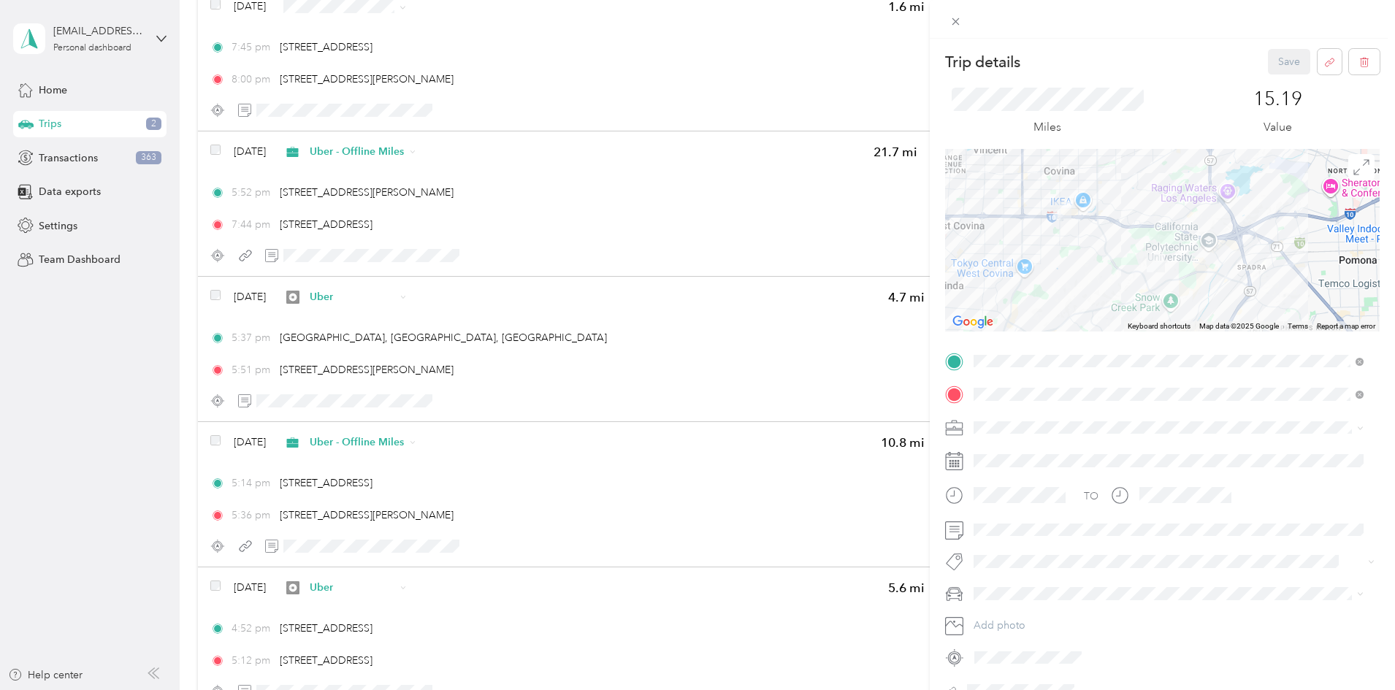
drag, startPoint x: 314, startPoint y: 211, endPoint x: 305, endPoint y: 211, distance: 9.5
click at [313, 211] on div "Trip details Save This trip cannot be edited because it is either under review,…" at bounding box center [697, 345] width 1395 height 690
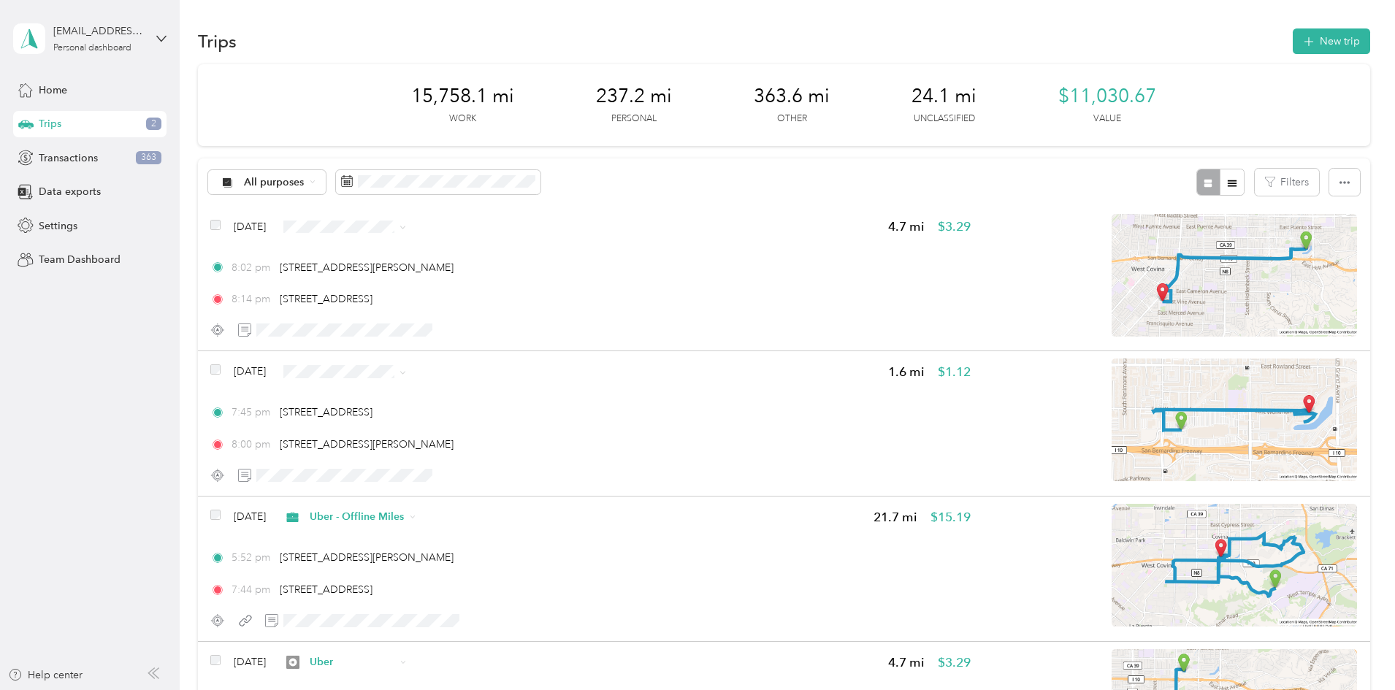
click at [470, 474] on span "Uber" at bounding box center [489, 474] width 94 height 15
click at [499, 307] on li "Uber - Offline Miles" at bounding box center [476, 305] width 141 height 26
click at [136, 158] on span "363" at bounding box center [149, 157] width 26 height 13
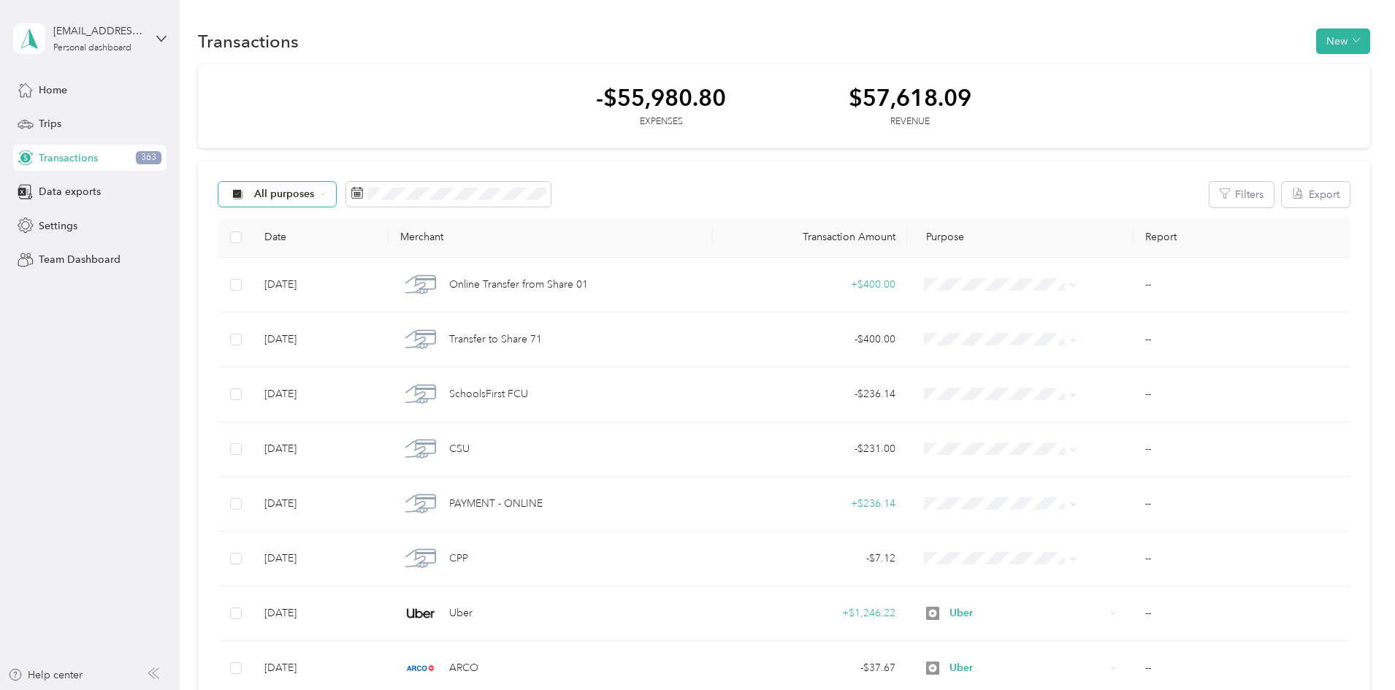
click at [337, 187] on div "All purposes" at bounding box center [277, 194] width 118 height 25
click at [164, 416] on aside "[EMAIL_ADDRESS][DOMAIN_NAME] Personal dashboard Home Trips Transactions 363 Dat…" at bounding box center [90, 345] width 180 height 690
click at [315, 192] on span "All purposes" at bounding box center [284, 194] width 61 height 10
click at [383, 345] on span "Uber" at bounding box center [399, 344] width 94 height 15
